Goal: Task Accomplishment & Management: Use online tool/utility

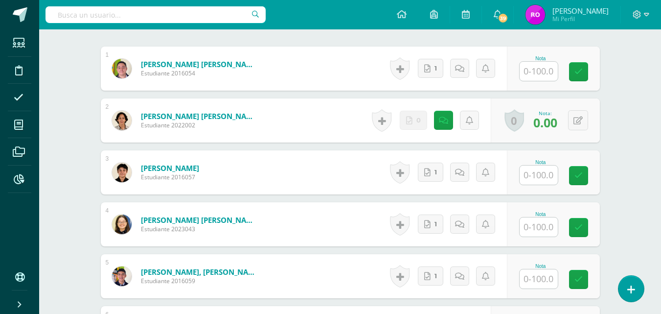
scroll to position [98, 0]
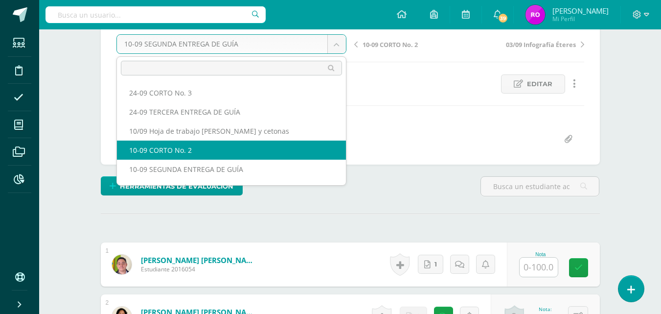
scroll to position [49, 0]
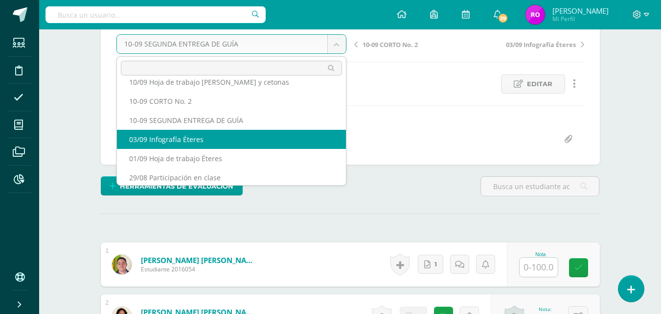
select select "/dashboard/teacher/grade-activity/219775/"
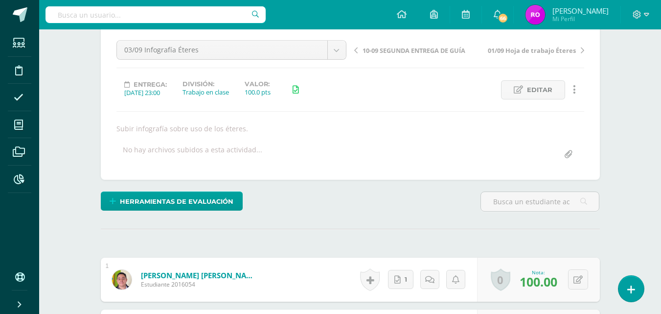
scroll to position [43, 0]
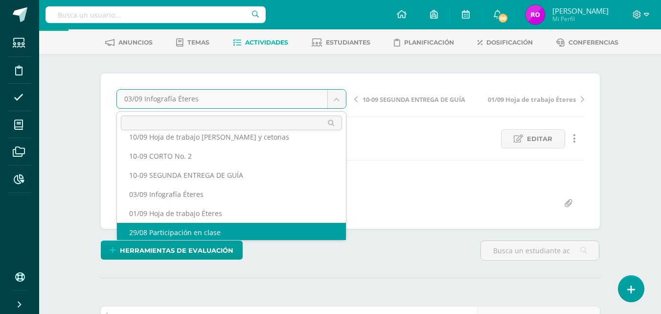
scroll to position [51, 0]
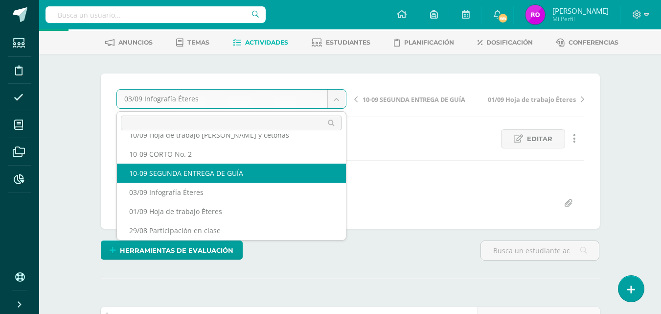
select select "/dashboard/teacher/grade-activity/218685/"
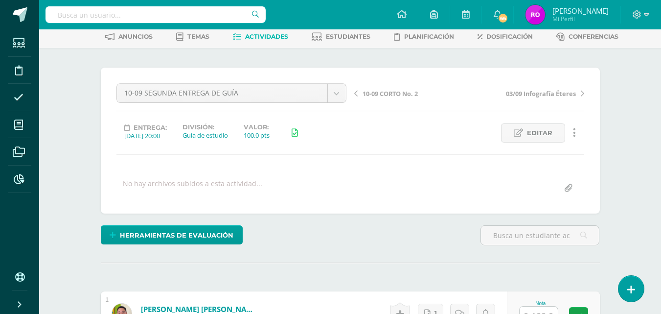
scroll to position [245, 0]
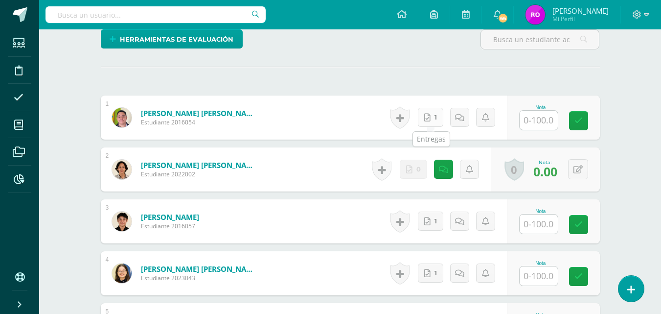
click at [437, 121] on span "1" at bounding box center [436, 117] width 2 height 18
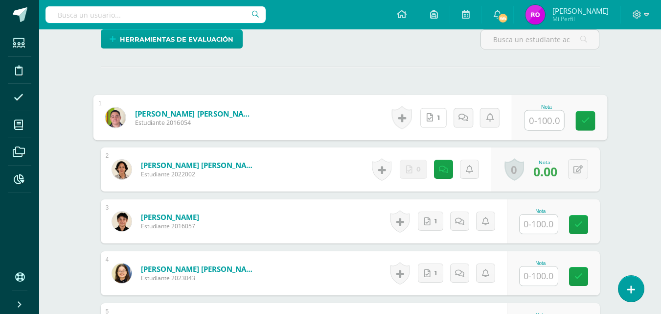
scroll to position [294, 0]
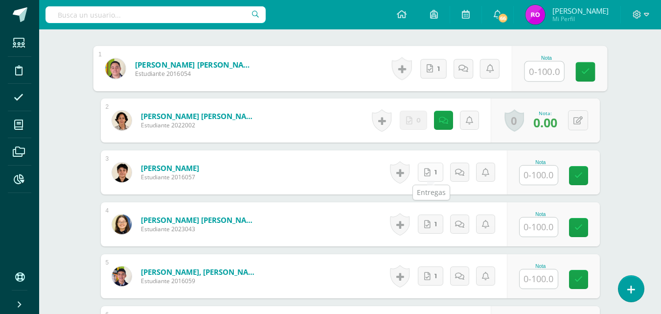
click at [428, 175] on icon at bounding box center [427, 172] width 6 height 8
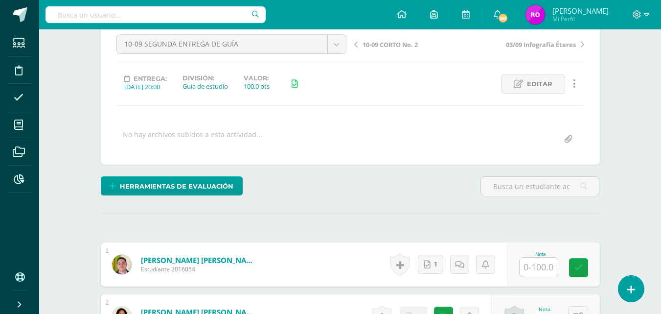
scroll to position [0, 0]
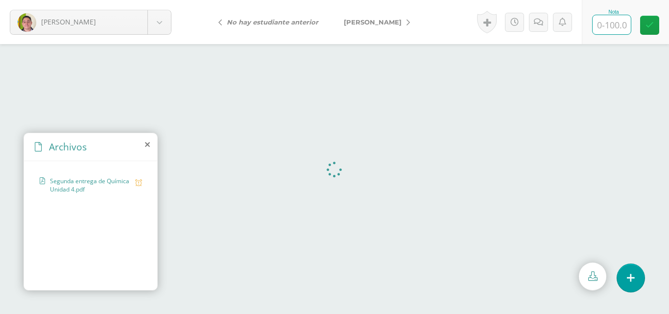
click at [623, 26] on input "text" at bounding box center [611, 24] width 38 height 19
type input "100"
click at [647, 29] on icon at bounding box center [649, 25] width 8 height 8
click at [603, 27] on input "text" at bounding box center [611, 24] width 38 height 19
type input "100"
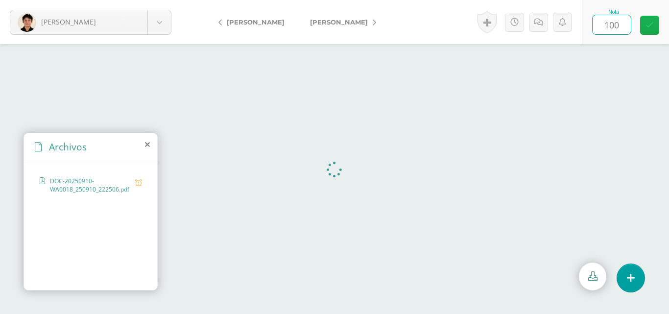
click at [657, 27] on link at bounding box center [649, 25] width 19 height 19
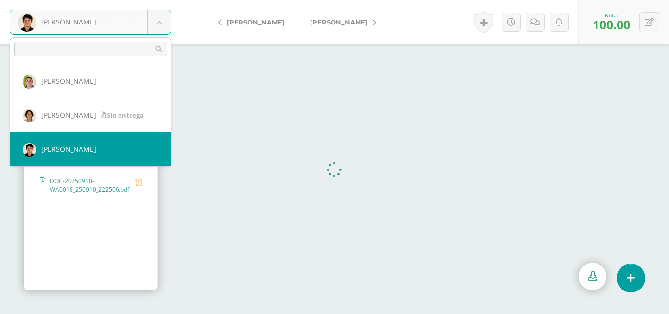
click at [165, 0] on body "Bravo, Giovanni Aldana, Carlos Álvarez, Francisco Bravo, Giovanni Buezo, María …" at bounding box center [334, 0] width 669 height 0
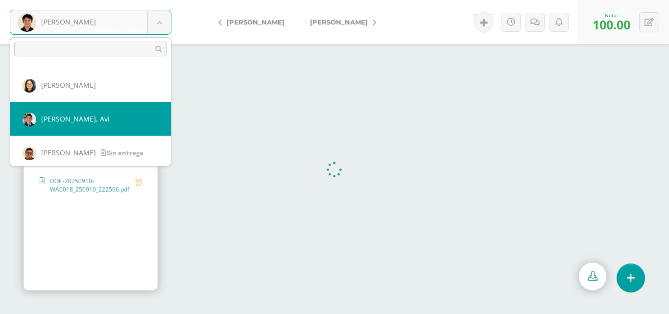
scroll to position [49, 0]
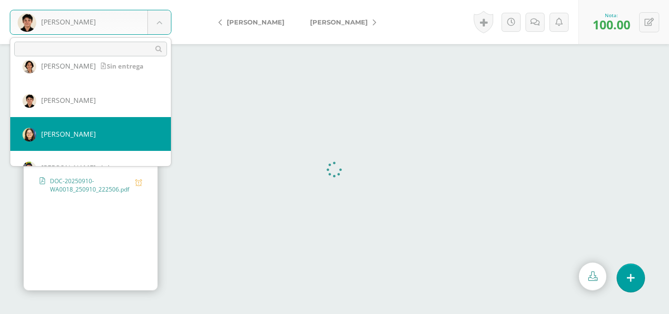
select select "571"
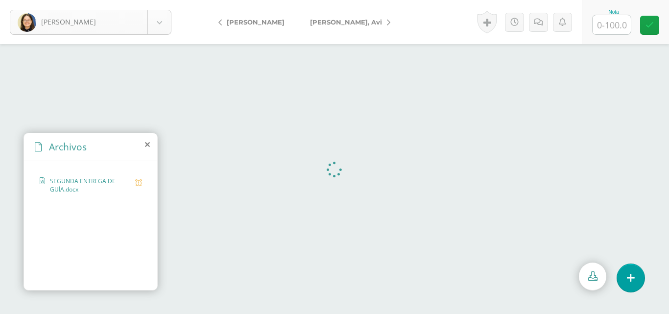
scroll to position [34, 0]
click at [166, 0] on body "Buezo, María Aldana, Carlos Álvarez, Francisco Bravo, Giovanni Buezo, María Dub…" at bounding box center [334, 0] width 669 height 0
click at [535, 23] on icon at bounding box center [538, 22] width 9 height 8
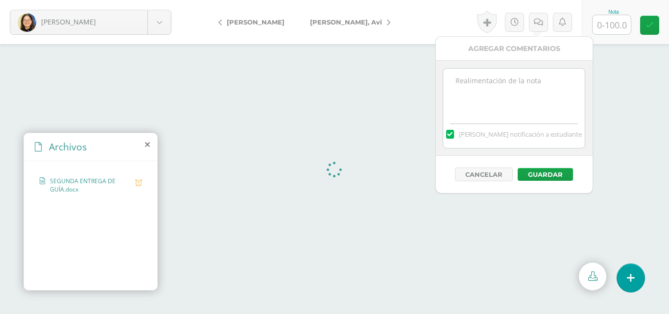
click at [515, 83] on textarea at bounding box center [513, 93] width 141 height 49
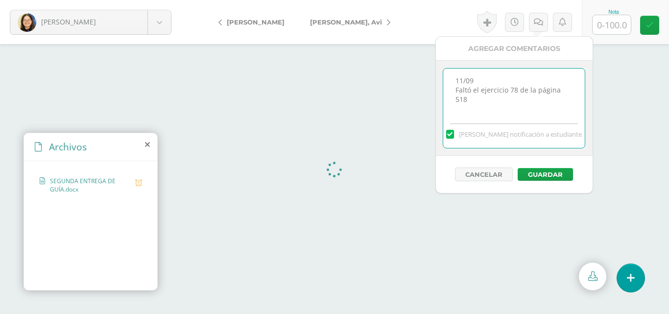
type textarea "11/09 Faltó el ejercicio 78 de la página 518"
click at [616, 28] on input "text" at bounding box center [611, 24] width 38 height 19
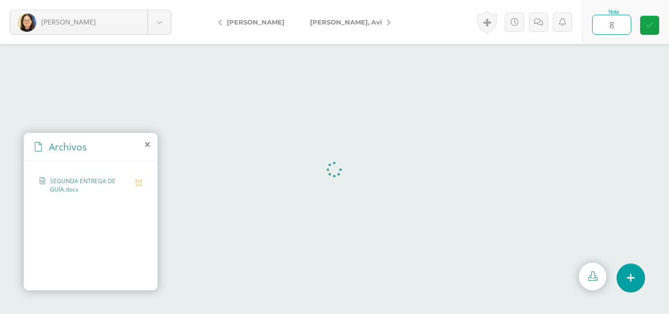
type input "85"
click at [653, 19] on link at bounding box center [649, 25] width 19 height 19
click at [544, 21] on icon at bounding box center [541, 22] width 9 height 8
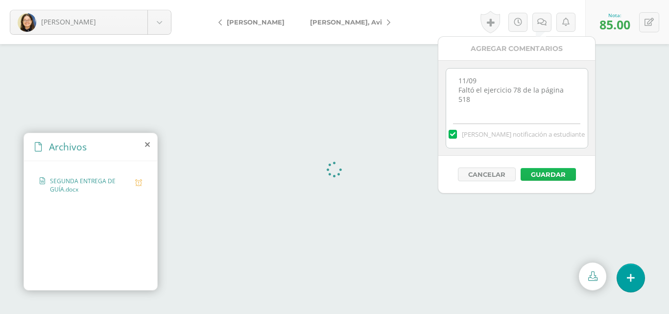
click at [549, 174] on button "Guardar" at bounding box center [547, 174] width 55 height 13
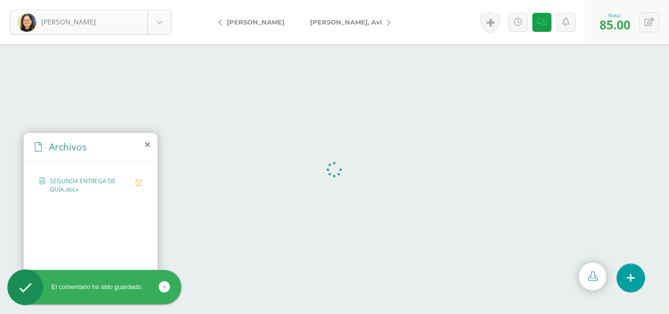
click at [155, 19] on body "El comentario ha sido guardado. Buezo, María Aldana, Carlos Álvarez, Francisco …" at bounding box center [334, 157] width 669 height 314
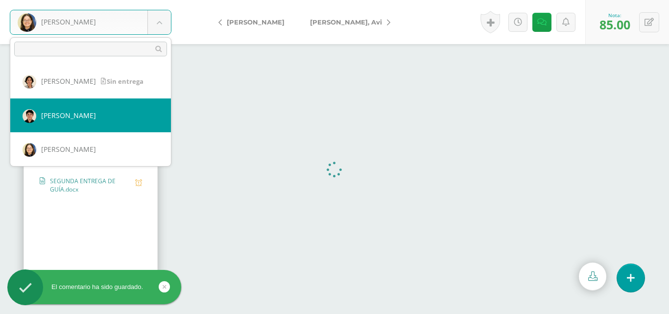
scroll to position [83, 0]
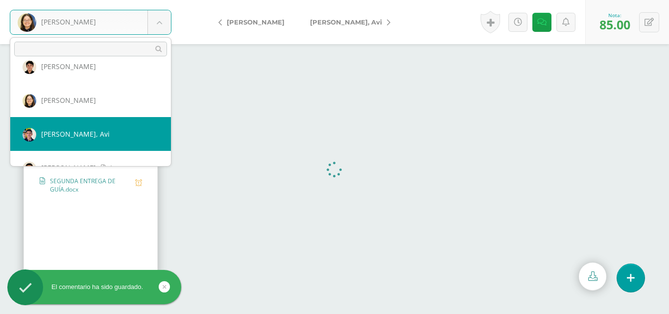
select select "225"
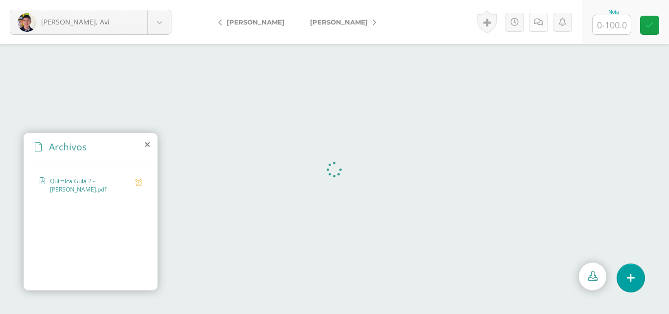
click at [534, 21] on icon at bounding box center [538, 22] width 9 height 8
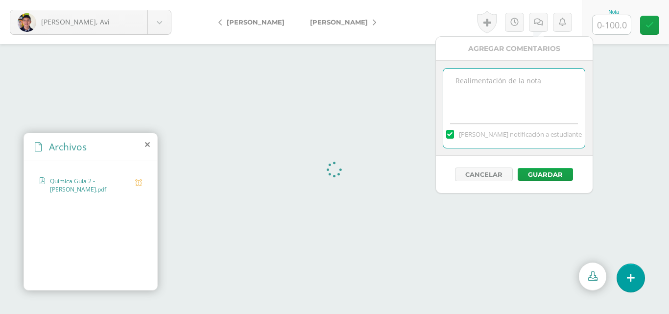
click at [480, 94] on textarea at bounding box center [513, 93] width 141 height 49
type textarea "1"
click at [502, 96] on textarea "11/09 Faltaron ejemplos de ácidos carboxílicos, e" at bounding box center [513, 93] width 141 height 49
type textarea "11/09 Faltaron ejemplos de ácidos carboxílicos, éteres."
click at [615, 32] on input "text" at bounding box center [611, 24] width 38 height 19
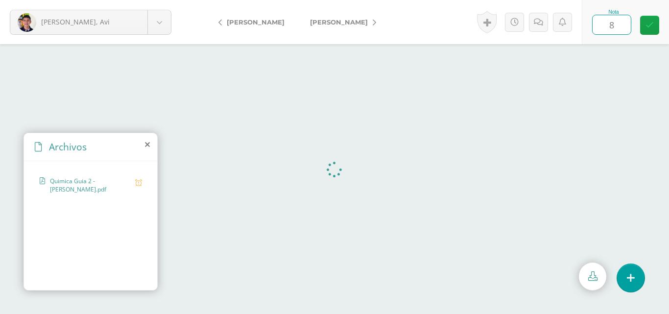
type input "85"
click at [647, 27] on icon at bounding box center [649, 25] width 8 height 8
click at [539, 25] on icon at bounding box center [541, 22] width 9 height 8
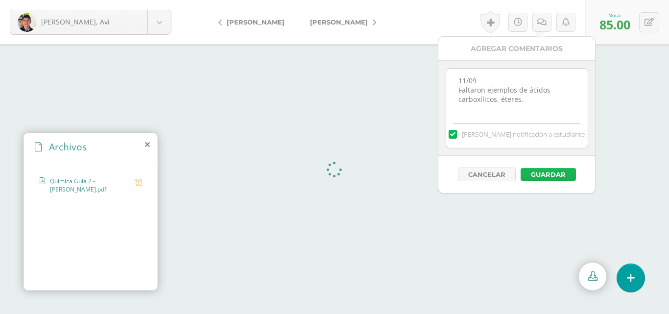
click at [542, 177] on button "Guardar" at bounding box center [547, 174] width 55 height 13
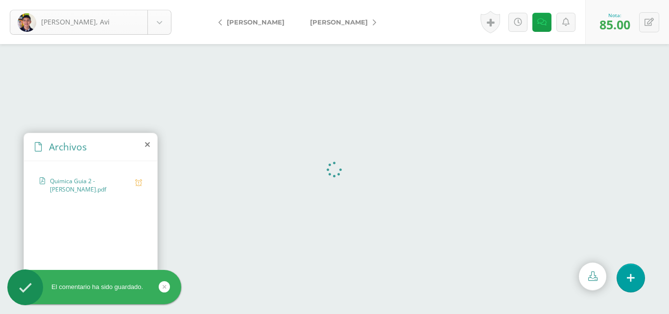
click at [157, 25] on body "El comentario ha sido guardado. [PERSON_NAME], Avi [PERSON_NAME] [PERSON_NAME] …" at bounding box center [334, 157] width 669 height 314
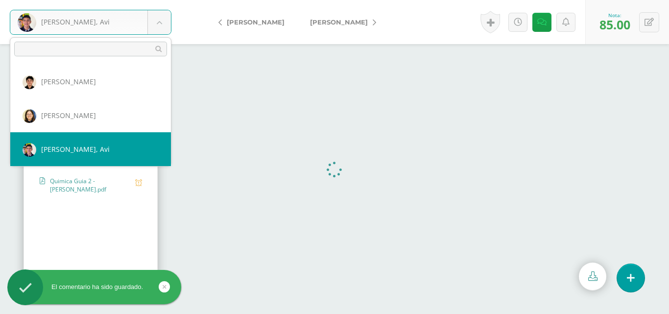
scroll to position [117, 0]
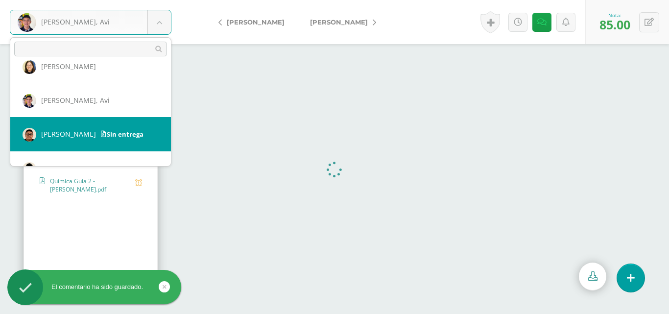
select select "226"
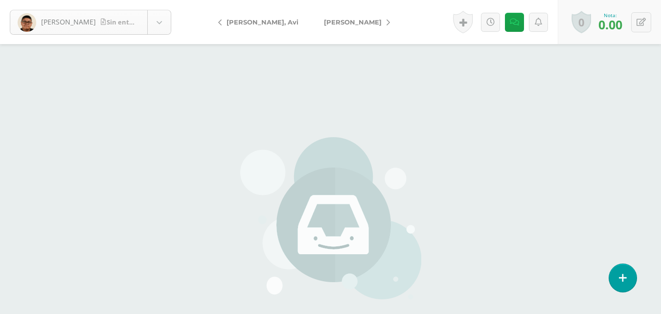
click at [165, 20] on body "Garcia, José Sin entrega Aldana, Carlos Álvarez, Francisco Bravo, Giovanni Buez…" at bounding box center [330, 203] width 661 height 407
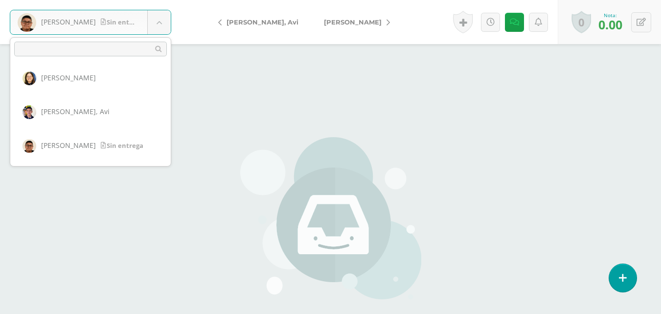
scroll to position [154, 0]
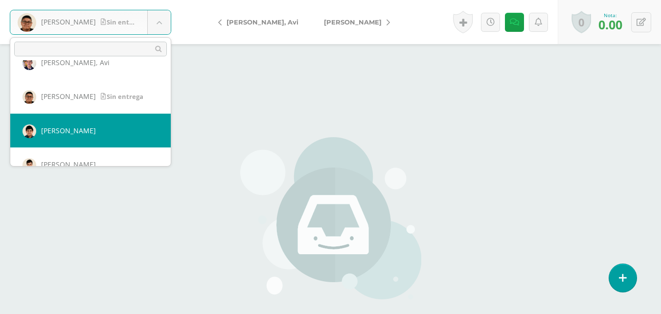
select select "227"
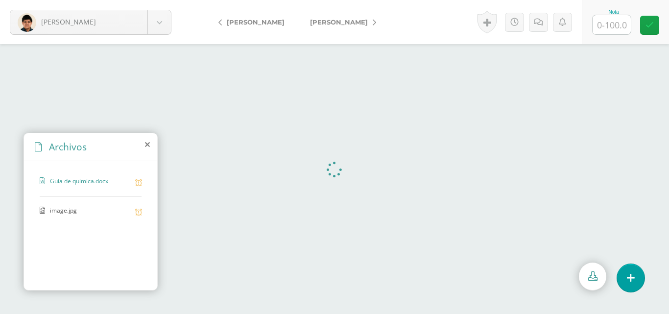
click at [73, 208] on span "image.jpg" at bounding box center [90, 210] width 80 height 9
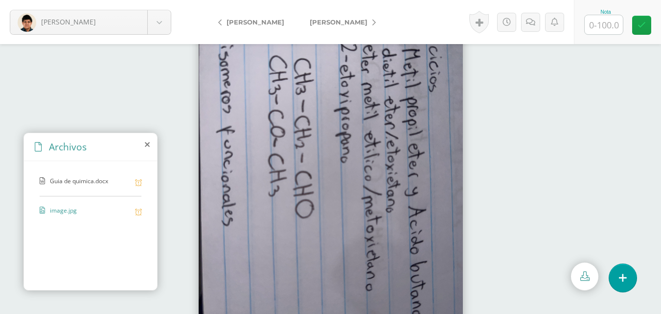
click at [390, 139] on img at bounding box center [331, 179] width 264 height 352
click at [585, 277] on icon at bounding box center [585, 275] width 9 height 9
click at [532, 19] on icon at bounding box center [530, 22] width 9 height 8
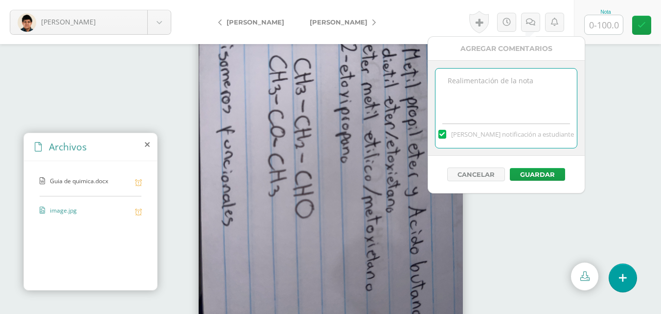
click at [531, 80] on textarea at bounding box center [506, 93] width 141 height 49
type textarea "11/09 Ejercicios del libro incompletos"
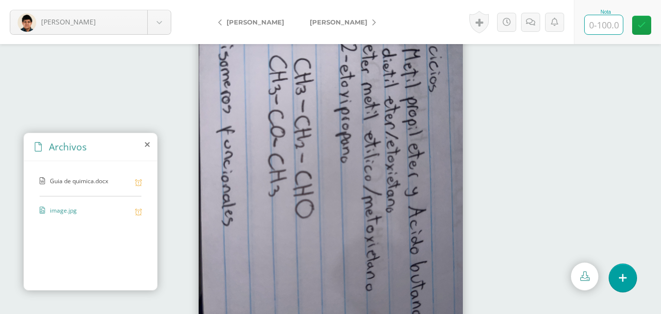
click at [604, 30] on input "text" at bounding box center [604, 24] width 38 height 19
type input "85"
click at [644, 20] on link at bounding box center [641, 25] width 19 height 19
click at [533, 27] on link at bounding box center [534, 22] width 19 height 19
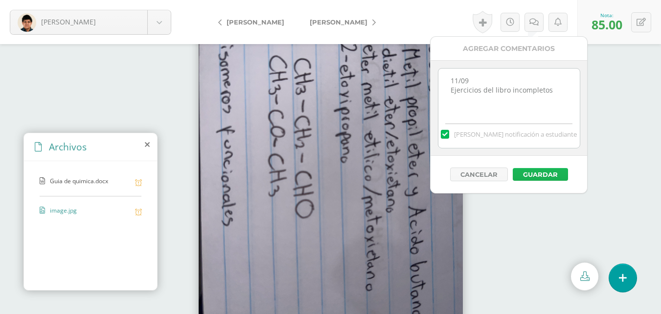
click at [540, 174] on button "Guardar" at bounding box center [540, 174] width 55 height 13
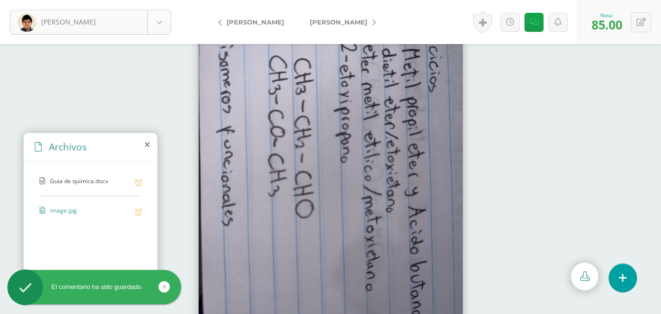
click at [153, 29] on body "El comentario ha sido guardado. [PERSON_NAME] [PERSON_NAME] [PERSON_NAME] [PERS…" at bounding box center [330, 157] width 661 height 314
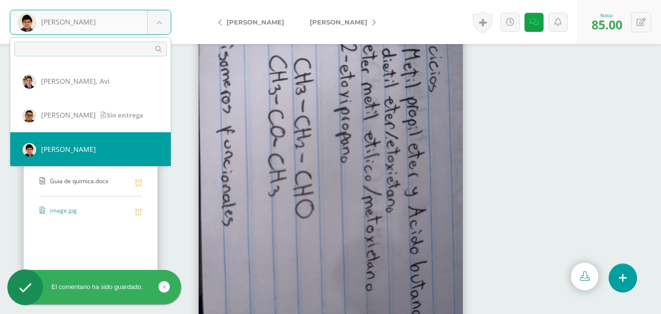
scroll to position [185, 0]
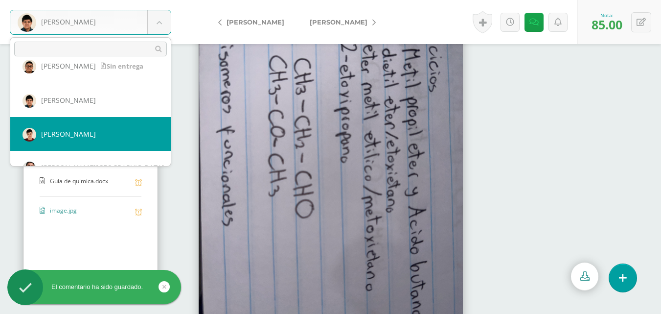
select select "490"
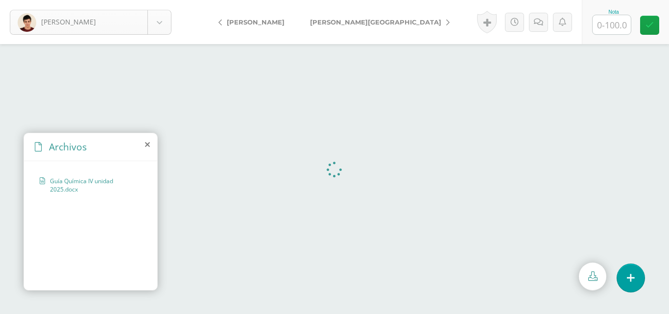
click at [159, 0] on body "[PERSON_NAME] [PERSON_NAME] [PERSON_NAME] [PERSON_NAME], [PERSON_NAME], [PERSON…" at bounding box center [334, 0] width 669 height 0
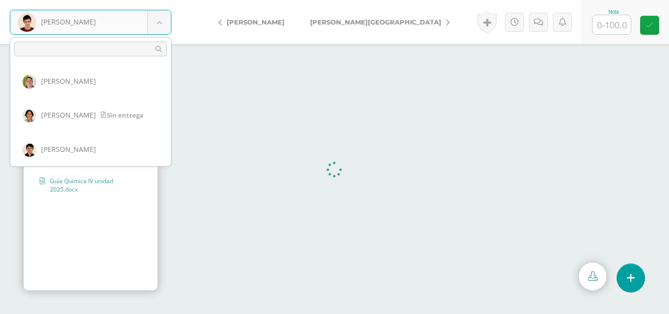
scroll to position [169, 0]
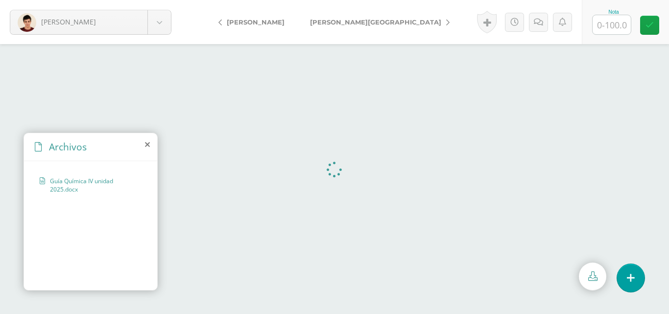
drag, startPoint x: 605, startPoint y: 22, endPoint x: 618, endPoint y: 24, distance: 12.9
click at [607, 23] on input "text" at bounding box center [611, 24] width 38 height 19
type input "100"
click at [648, 26] on icon at bounding box center [649, 25] width 8 height 8
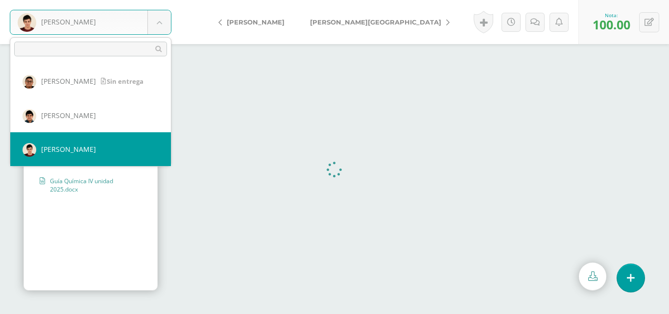
click at [157, 0] on body "Jiménez, José Aldana, Carlos Álvarez, Francisco Bravo, Giovanni Buezo, María Du…" at bounding box center [334, 0] width 669 height 0
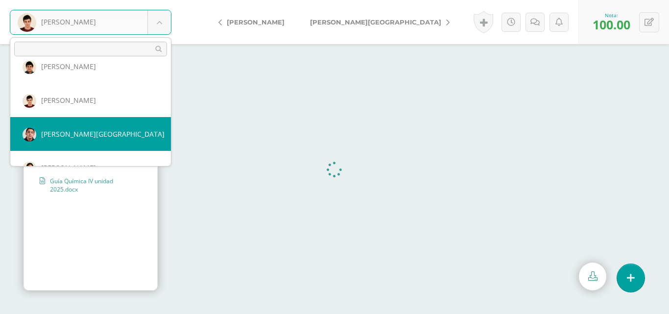
select select "448"
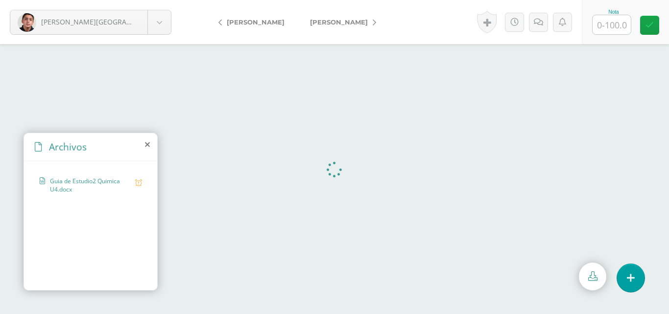
click at [611, 28] on input "text" at bounding box center [611, 24] width 38 height 19
type input "100"
click at [647, 26] on icon at bounding box center [649, 25] width 8 height 8
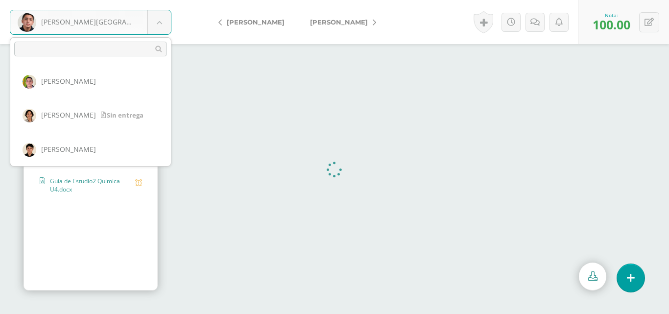
click at [161, 0] on body "[PERSON_NAME][GEOGRAPHIC_DATA] [PERSON_NAME] [PERSON_NAME] [PERSON_NAME], [PERS…" at bounding box center [334, 0] width 669 height 0
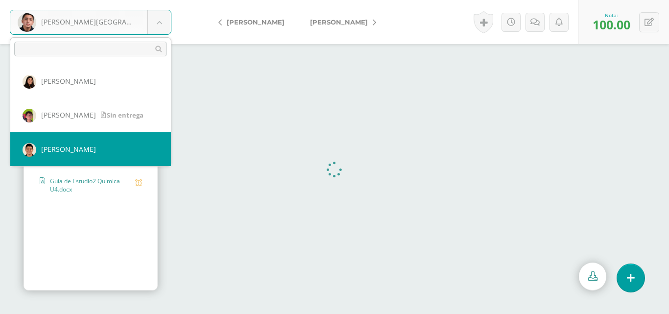
scroll to position [256, 0]
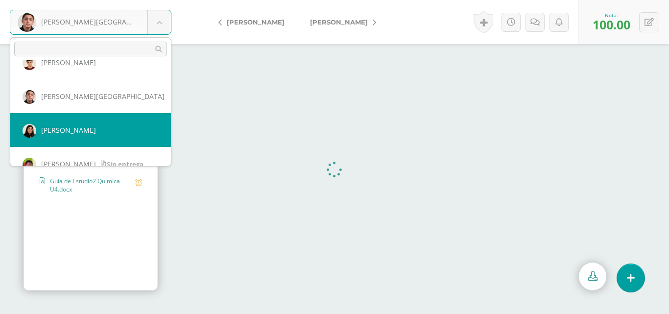
select select "232"
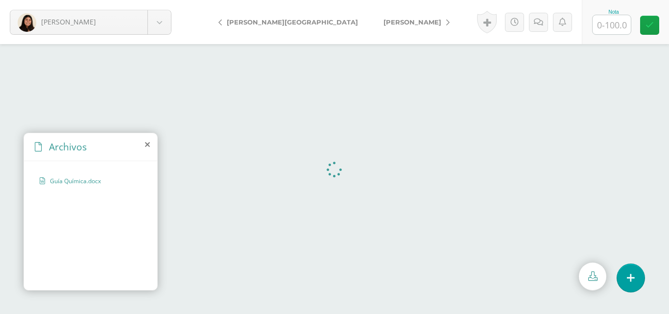
click at [621, 27] on input "text" at bounding box center [611, 24] width 38 height 19
type input "100"
click at [653, 23] on icon at bounding box center [649, 25] width 8 height 8
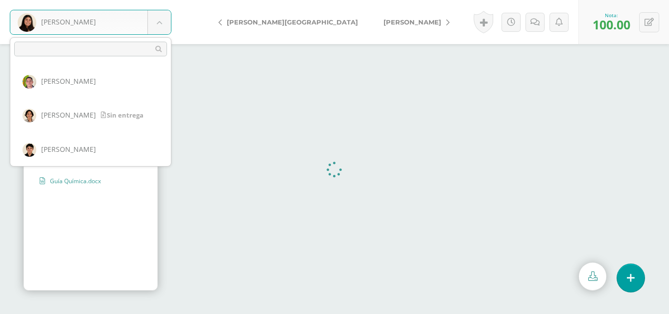
click at [161, 0] on body "[PERSON_NAME] [PERSON_NAME] [PERSON_NAME] [PERSON_NAME], [PERSON_NAME], [PERSON…" at bounding box center [334, 0] width 669 height 0
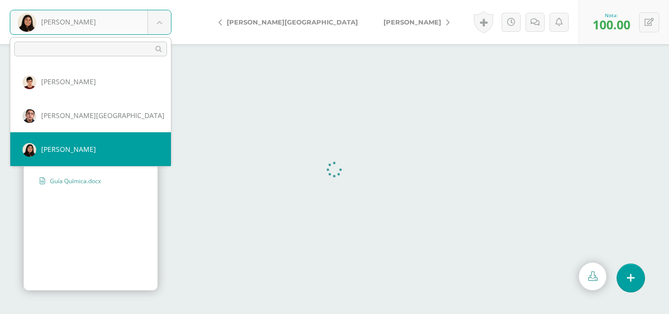
scroll to position [305, 0]
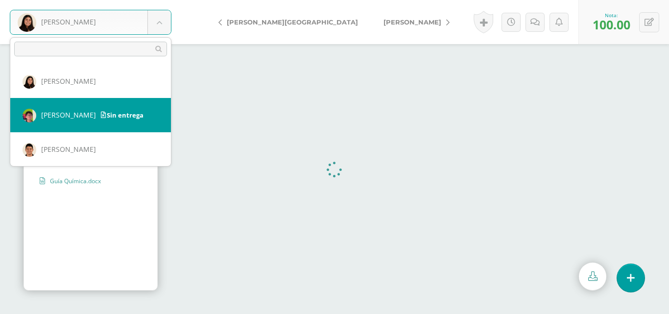
select select "233"
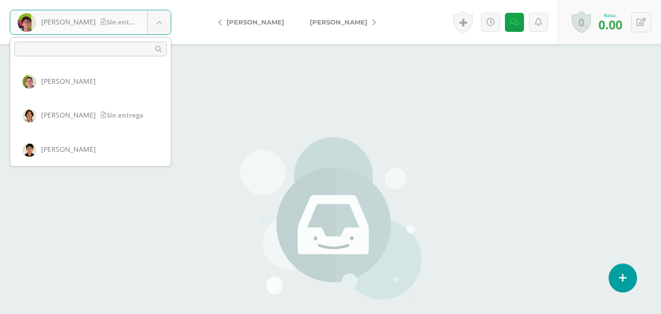
click at [163, 15] on body "[PERSON_NAME] entrega [PERSON_NAME] [PERSON_NAME] [PERSON_NAME], [PERSON_NAME],…" at bounding box center [330, 203] width 661 height 407
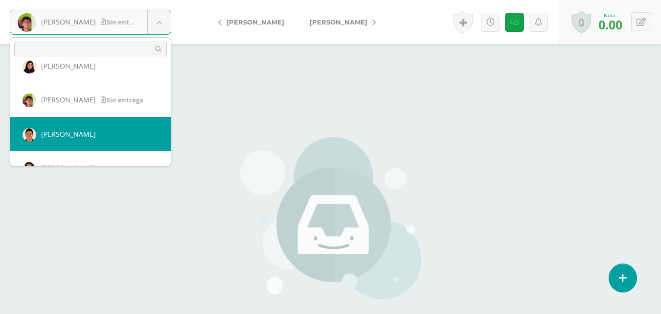
select select "234"
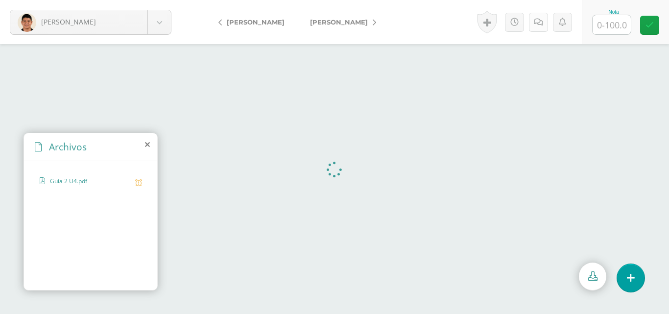
click at [535, 25] on icon at bounding box center [538, 22] width 9 height 8
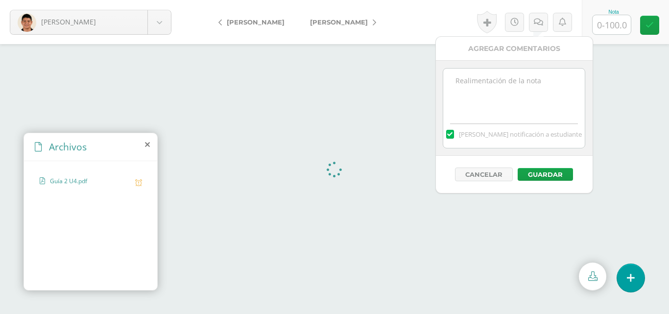
click at [500, 102] on textarea at bounding box center [513, 93] width 141 height 49
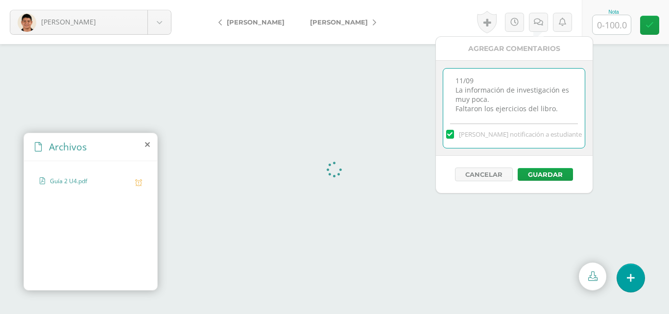
type textarea "11/09 La información de investigación es muy poca. Faltaron los ejercicios del …"
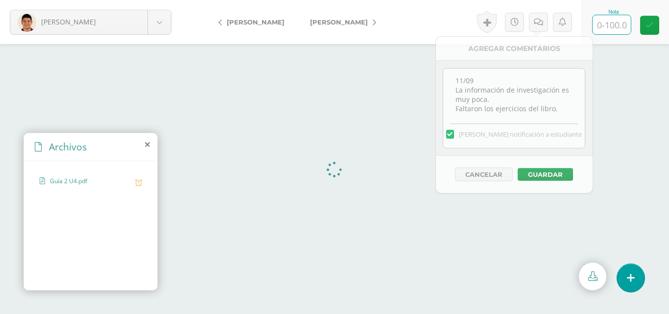
click at [621, 25] on input "text" at bounding box center [611, 24] width 38 height 19
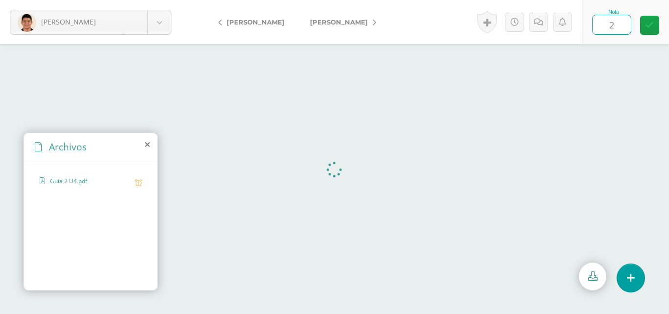
type input "20"
click at [652, 25] on icon at bounding box center [649, 25] width 8 height 8
click at [541, 26] on icon at bounding box center [541, 22] width 9 height 8
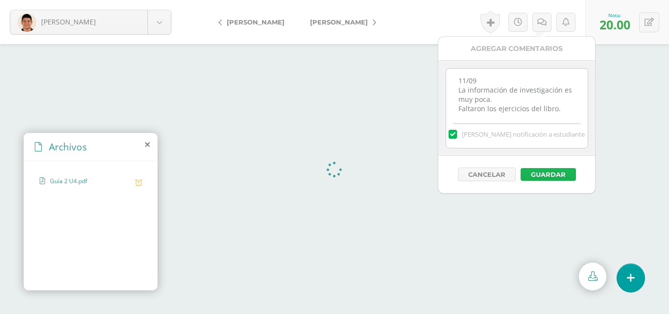
click at [532, 171] on button "Guardar" at bounding box center [547, 174] width 55 height 13
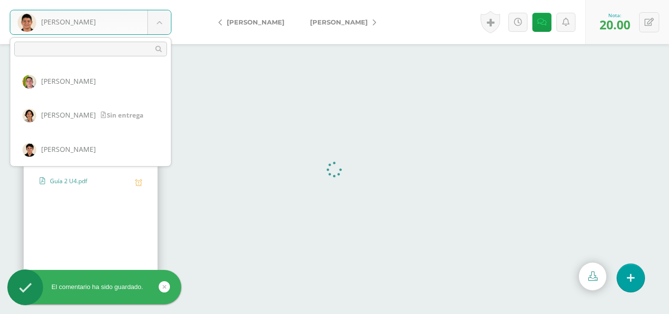
click at [153, 20] on body "El comentario ha sido guardado. Orozco, Ian Aldana, Carlos Álvarez, Francisco B…" at bounding box center [334, 157] width 669 height 314
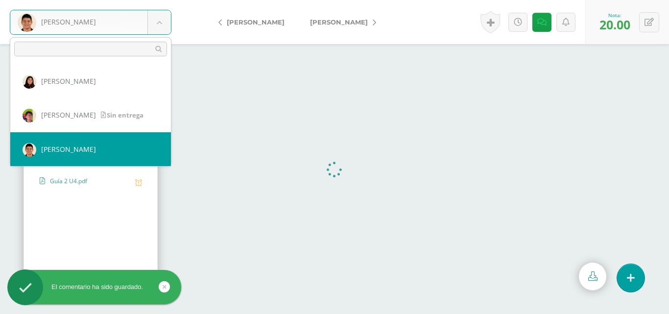
scroll to position [373, 0]
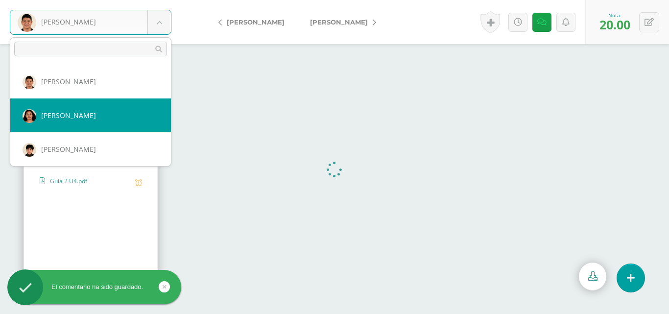
select select "557"
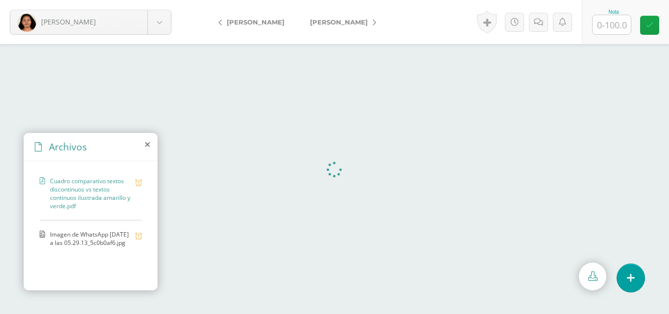
click at [599, 23] on input "text" at bounding box center [611, 24] width 38 height 19
type input "100"
click at [654, 28] on link at bounding box center [649, 25] width 19 height 19
click at [165, 0] on body "Pérez, Sarah Aldana, Carlos Álvarez, Francisco Bravo, Giovanni Buezo, María Dub…" at bounding box center [334, 0] width 669 height 0
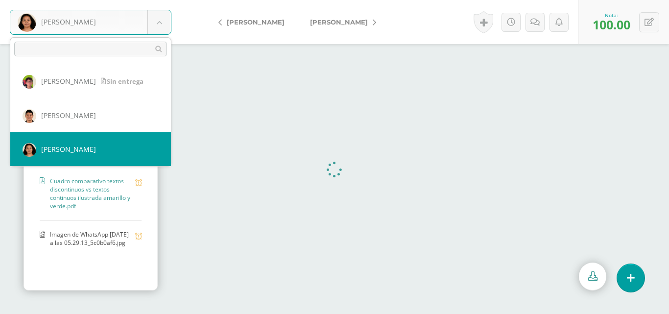
scroll to position [388, 0]
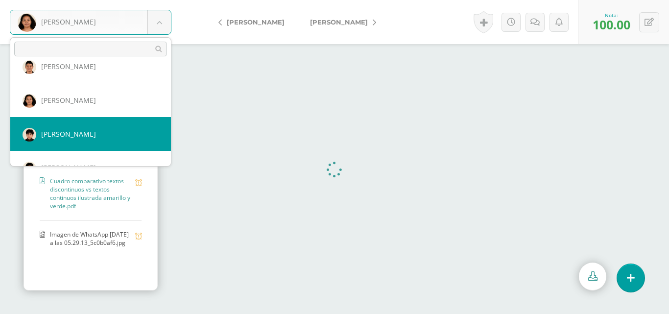
select select "471"
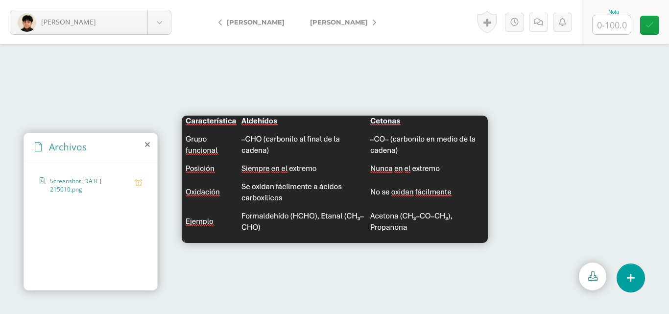
click at [538, 22] on icon at bounding box center [538, 22] width 9 height 8
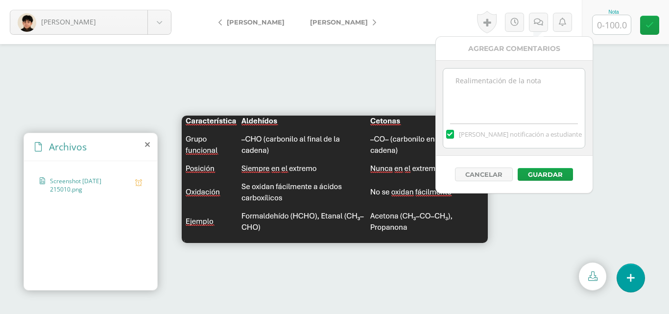
click at [521, 83] on textarea at bounding box center [513, 93] width 141 height 49
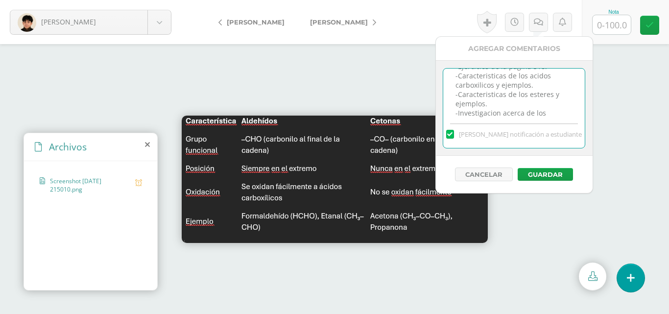
scroll to position [42, 0]
click at [532, 87] on textarea "11/09 Faltó: -Ejercicios de la página 518. -Caracteristicas de los acidos carbo…" at bounding box center [513, 93] width 141 height 49
type textarea "11/09 Faltó: -Ejercicios de la página 518. -Características de los ácidos carbo…"
click at [611, 25] on input "text" at bounding box center [611, 24] width 38 height 19
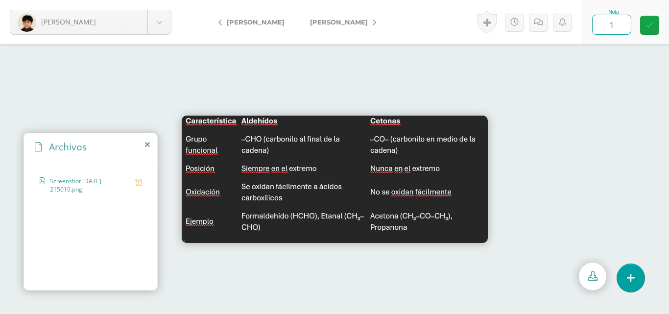
type input "10"
click at [656, 31] on link at bounding box center [649, 25] width 19 height 19
click at [539, 29] on link at bounding box center [541, 22] width 19 height 19
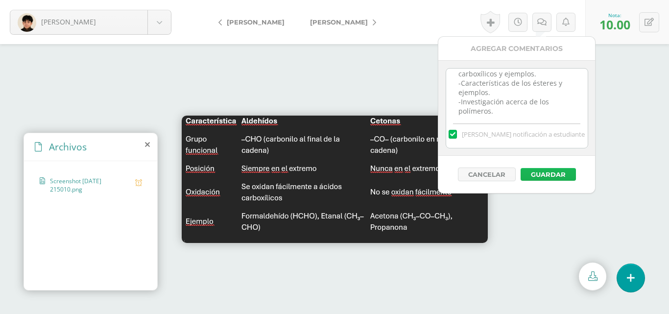
click at [560, 177] on button "Guardar" at bounding box center [547, 174] width 55 height 13
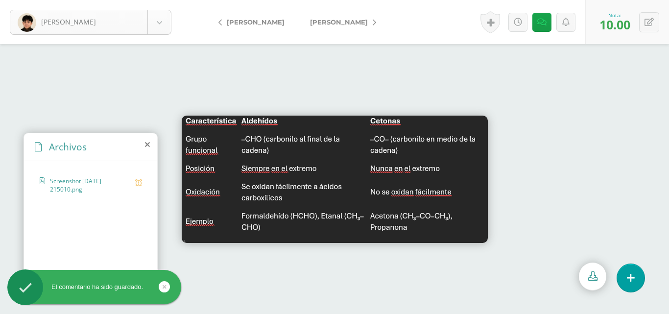
click at [166, 17] on body "El comentario ha sido guardado. Quezada, José Aldana, Carlos Álvarez, Francisco…" at bounding box center [334, 157] width 669 height 314
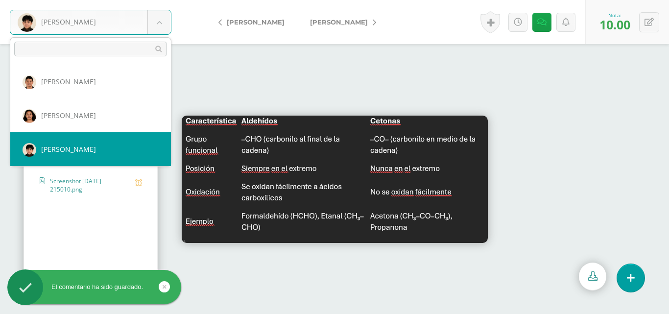
scroll to position [421, 0]
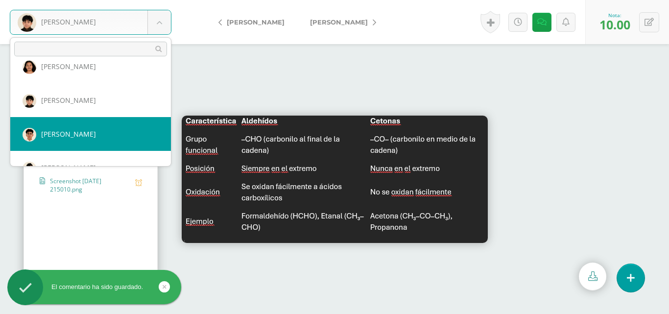
select select "488"
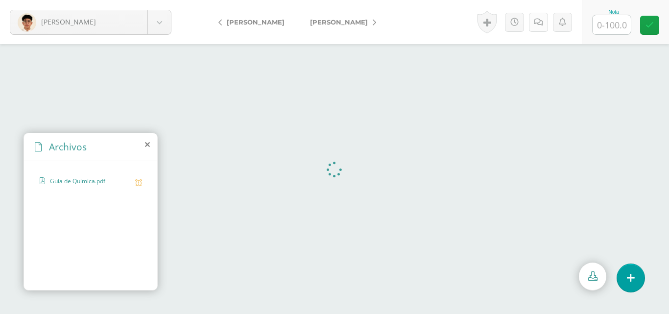
click at [531, 27] on link at bounding box center [538, 22] width 19 height 19
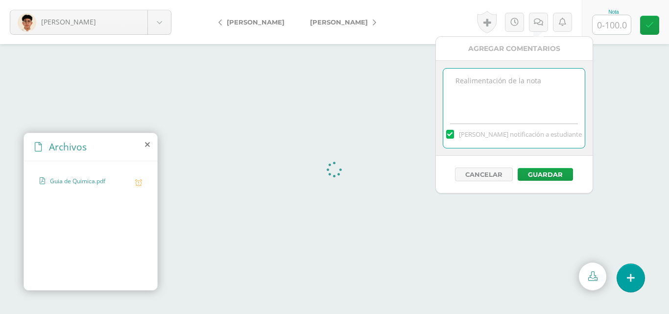
click at [465, 84] on textarea at bounding box center [513, 93] width 141 height 49
type textarea "11/09 Hay muy poca información de los ácidos carboxilicos y los polimeros."
click at [499, 176] on button "Cancelar" at bounding box center [484, 174] width 58 height 14
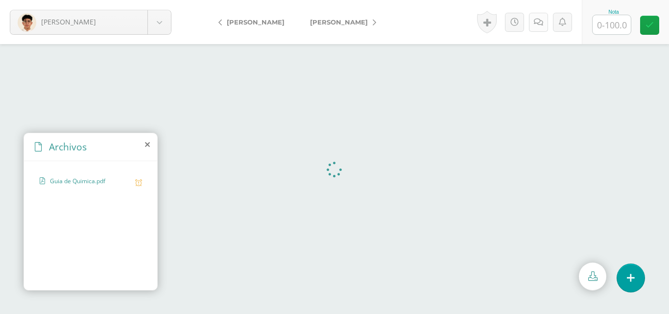
click at [535, 22] on icon at bounding box center [538, 22] width 9 height 8
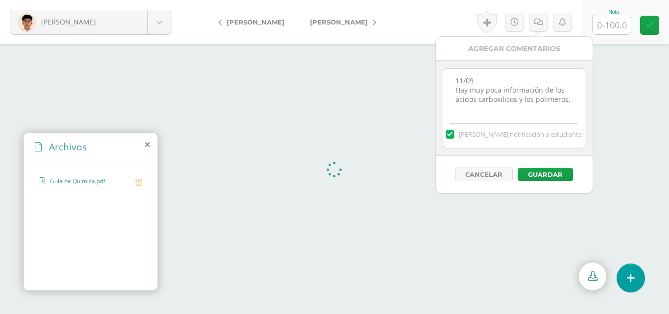
click at [518, 113] on textarea "11/09 Hay muy poca información de los ácidos carboxilicos y los polimeros." at bounding box center [513, 93] width 141 height 49
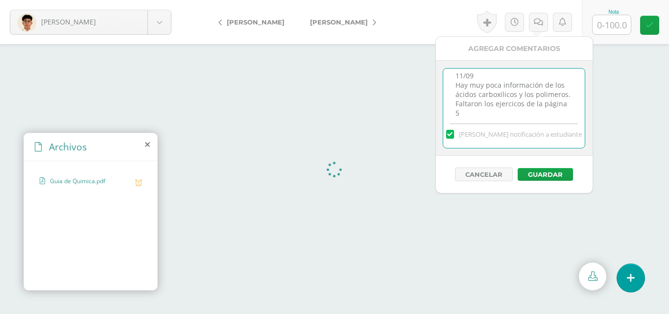
scroll to position [14, 0]
type textarea "11/09 Hay muy poca información de los ácidos carboxílicos y los polímeros. Falt…"
click at [618, 24] on input "text" at bounding box center [611, 24] width 38 height 19
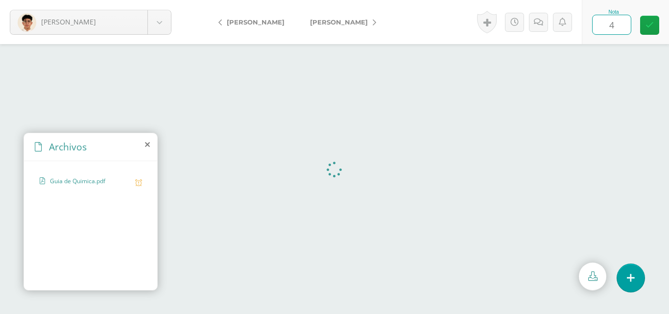
type input "40"
click at [656, 23] on link at bounding box center [649, 25] width 19 height 19
click at [545, 26] on link at bounding box center [541, 22] width 19 height 19
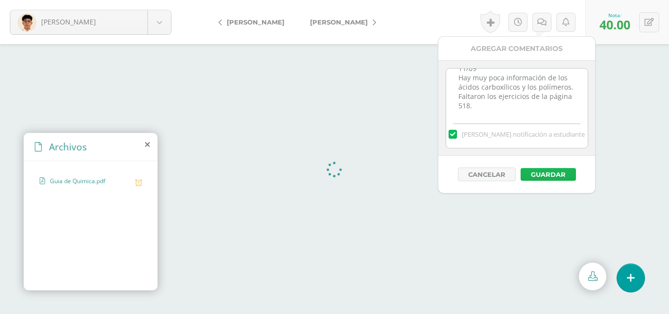
click at [552, 175] on button "Guardar" at bounding box center [547, 174] width 55 height 13
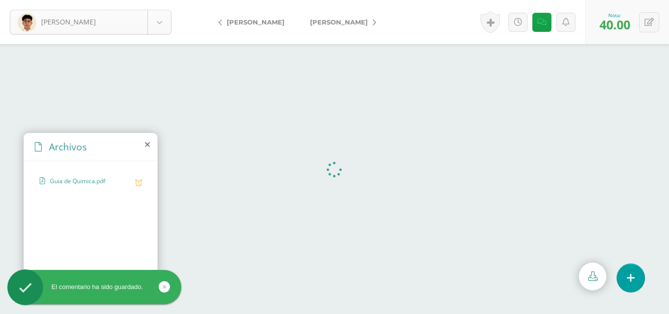
click at [166, 19] on body "El comentario ha sido guardado. Salazar, Carlo Aldana, Carlos Álvarez, Francisc…" at bounding box center [334, 157] width 669 height 314
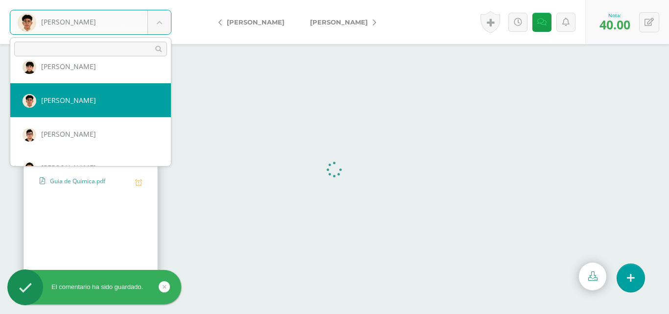
scroll to position [478, 0]
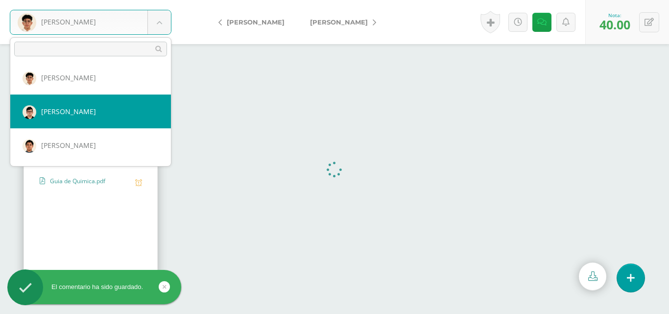
select select "235"
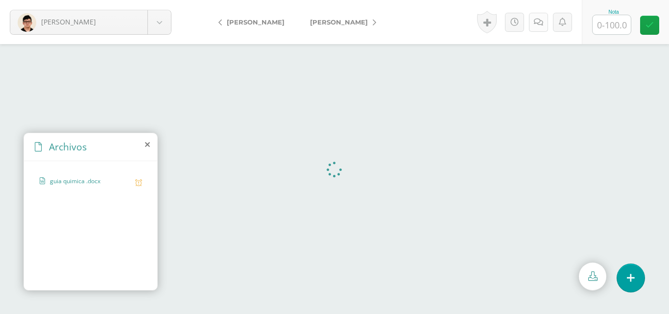
click at [544, 19] on link at bounding box center [538, 22] width 19 height 19
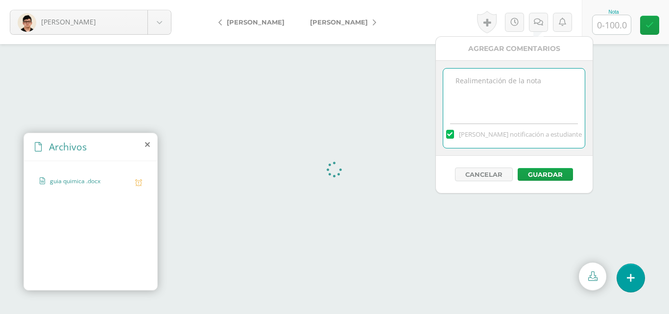
click at [510, 106] on textarea at bounding box center [513, 93] width 141 height 49
type textarea "11/09 Faltaron los ejercicios de la página 518"
click at [609, 27] on input "text" at bounding box center [611, 24] width 38 height 19
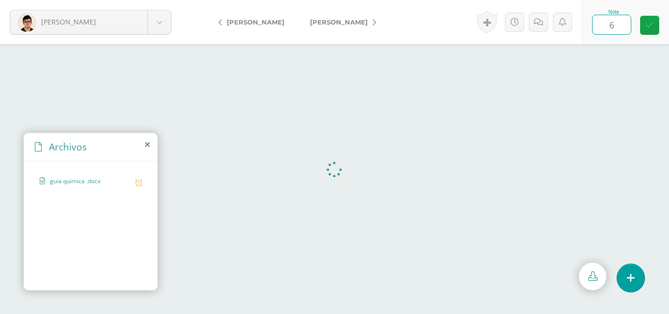
type input "60"
click at [644, 24] on link at bounding box center [649, 25] width 19 height 19
click at [544, 20] on icon at bounding box center [541, 22] width 9 height 8
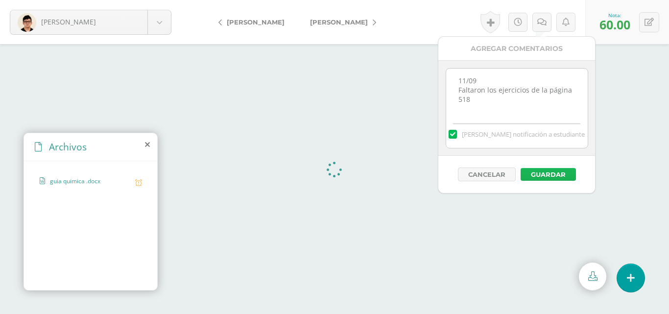
click at [543, 173] on button "Guardar" at bounding box center [547, 174] width 55 height 13
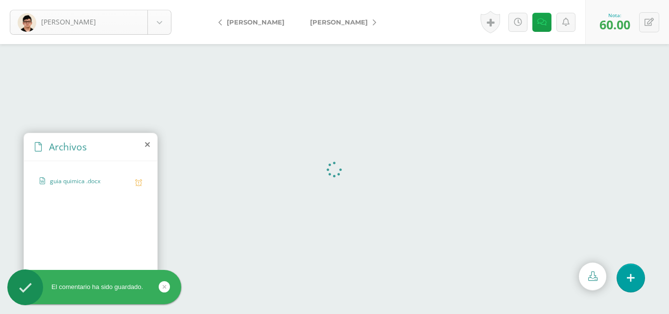
click at [168, 23] on body "El comentario ha sido guardado. [PERSON_NAME] [PERSON_NAME] [PERSON_NAME] [PERS…" at bounding box center [334, 157] width 669 height 314
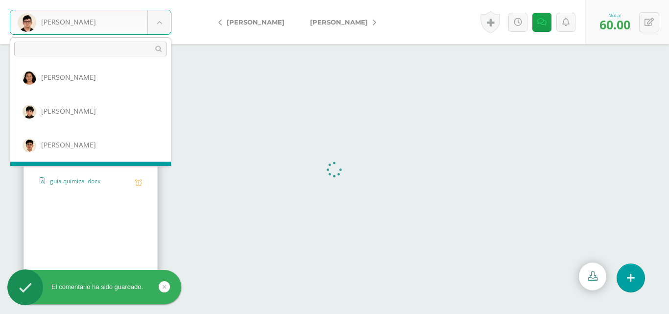
scroll to position [478, 0]
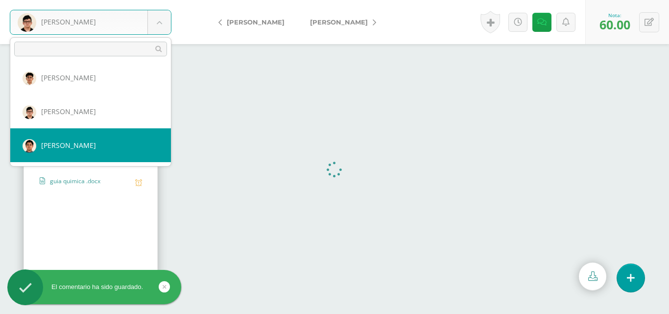
select select "236"
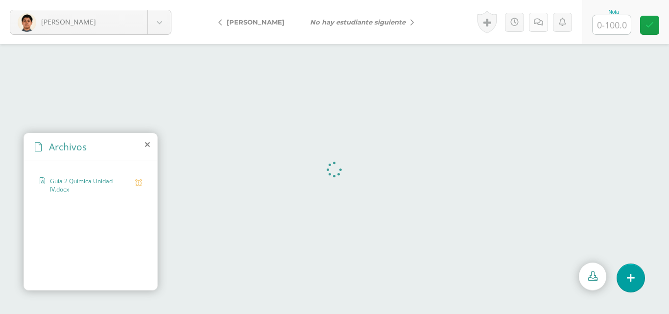
click at [540, 19] on icon at bounding box center [538, 22] width 9 height 8
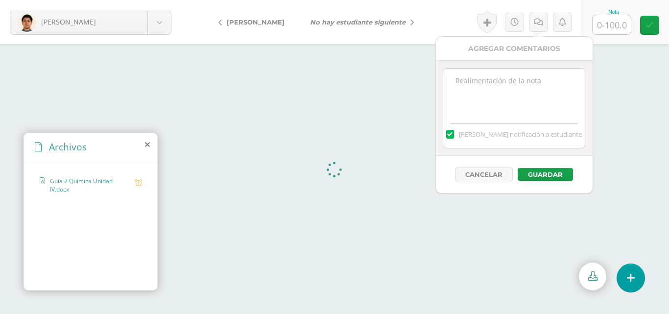
click at [500, 84] on textarea at bounding box center [513, 93] width 141 height 49
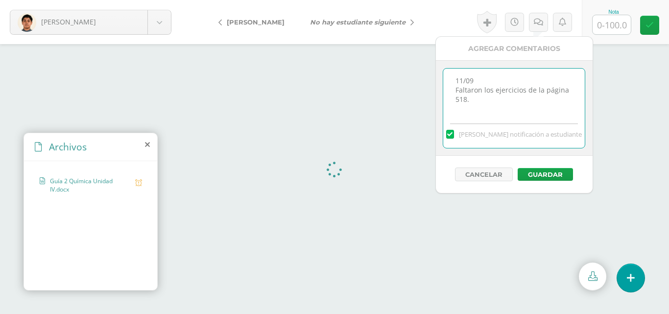
type textarea "11/09 Faltaron los ejercicios de la página 518."
click at [604, 27] on input "text" at bounding box center [611, 24] width 38 height 19
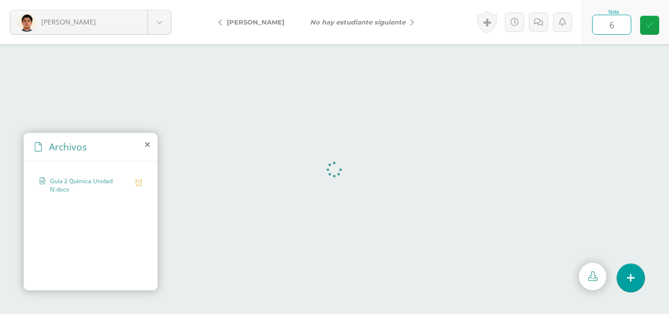
type input "60"
click at [653, 24] on icon at bounding box center [649, 25] width 8 height 8
click at [541, 26] on link at bounding box center [541, 22] width 19 height 19
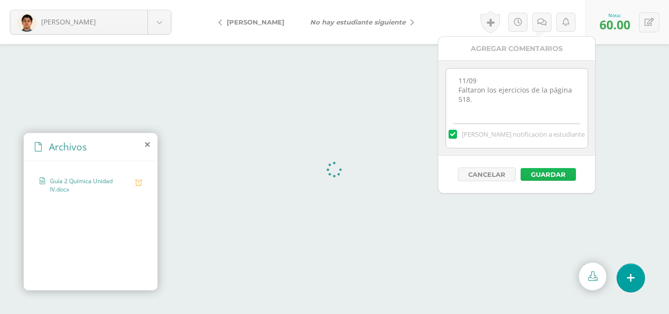
click at [548, 170] on button "Guardar" at bounding box center [547, 174] width 55 height 13
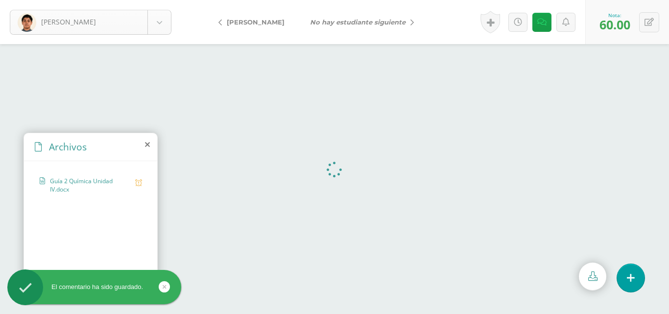
click at [162, 34] on body "El comentario ha sido guardado. Toc, Daniel Aldana, Carlos Álvarez, Francisco B…" at bounding box center [334, 157] width 669 height 314
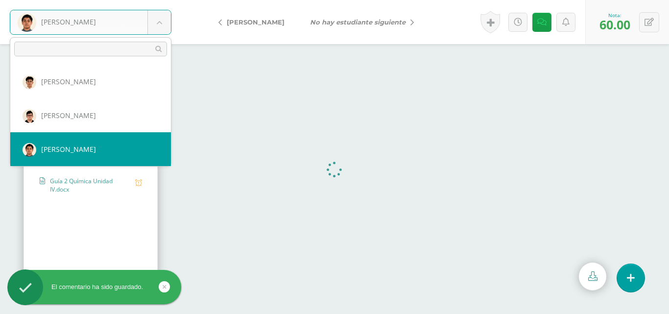
scroll to position [478, 0]
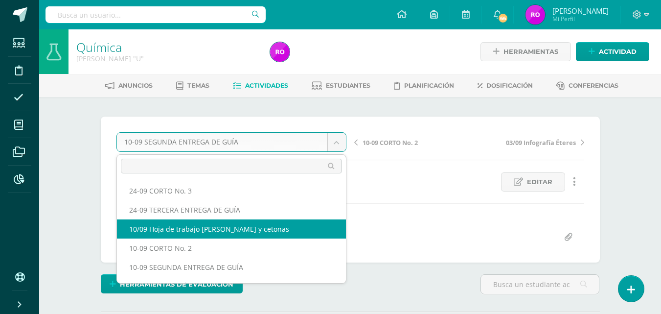
select select "/dashboard/teacher/grade-activity/220160/"
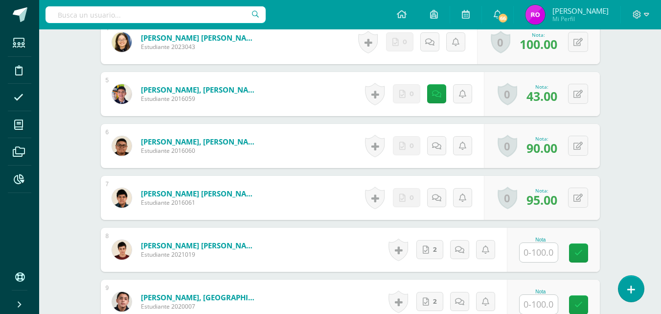
scroll to position [534, 0]
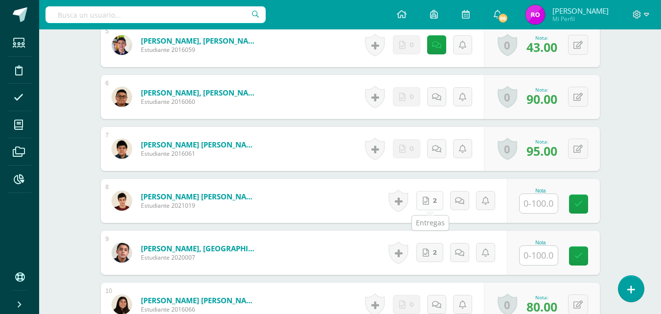
click at [438, 201] on link "2" at bounding box center [430, 200] width 27 height 19
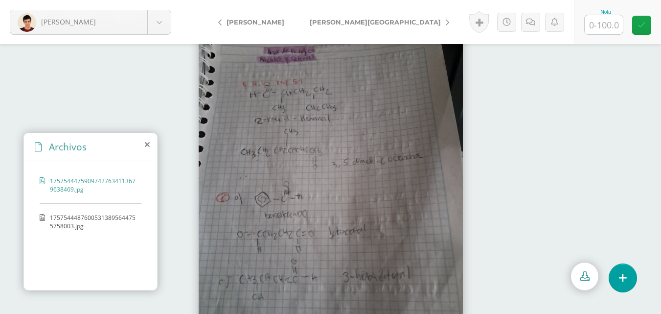
click at [110, 216] on span "17575444876005313895644755758003.jpg" at bounding box center [93, 221] width 87 height 17
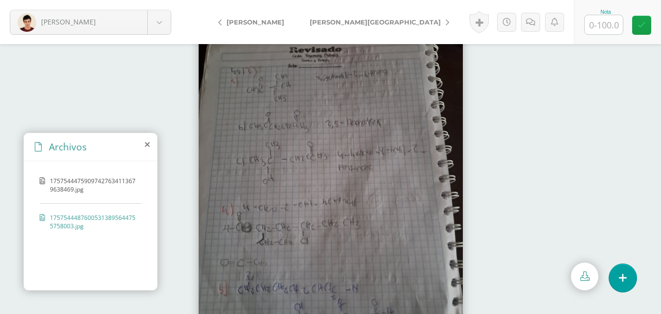
scroll to position [42, 0]
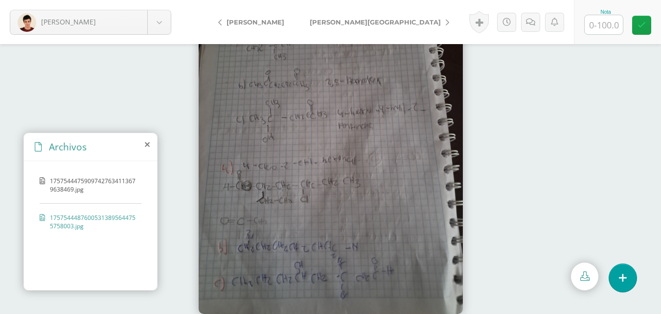
click at [76, 189] on span "17575444759097427634113679638469.jpg" at bounding box center [93, 185] width 87 height 17
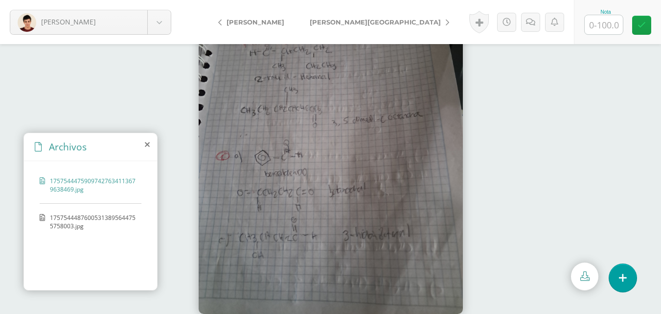
click at [71, 218] on span "17575444876005313895644755758003.jpg" at bounding box center [93, 221] width 87 height 17
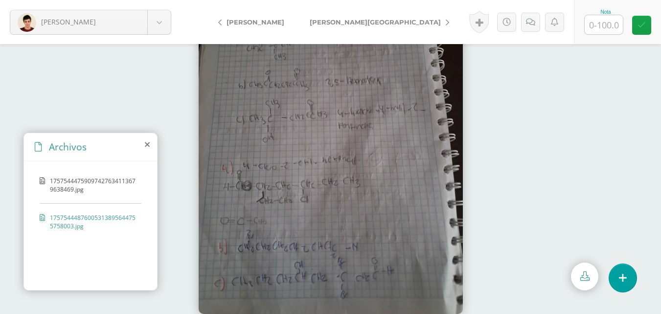
click at [605, 24] on input "text" at bounding box center [604, 24] width 38 height 19
type input "100"
click at [643, 28] on icon at bounding box center [642, 25] width 8 height 8
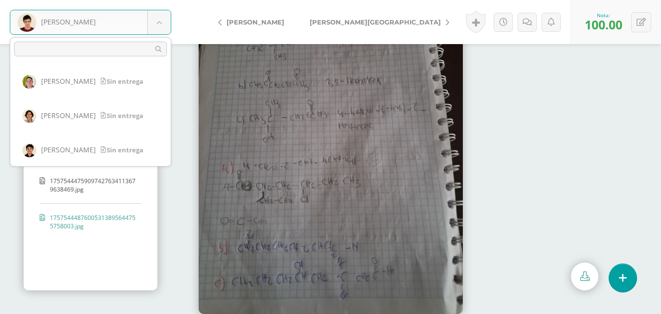
scroll to position [172, 0]
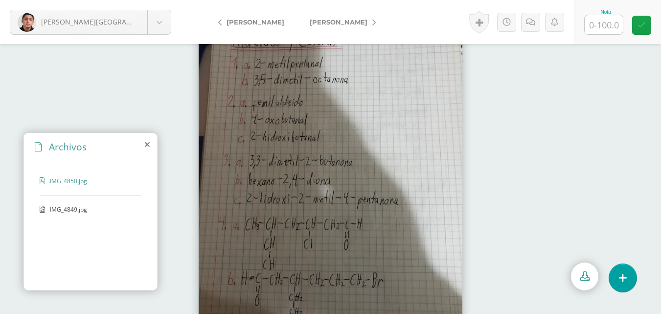
scroll to position [42, 0]
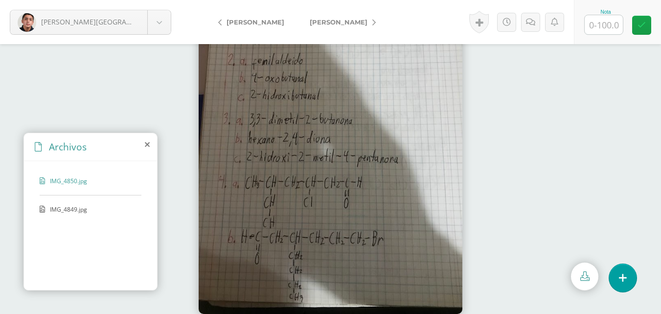
click at [535, 33] on div "Historial de actividad Santiago Martínez ha subido IMG_4849.jpg Sept. 10, 2025,…" at bounding box center [520, 22] width 108 height 44
click at [534, 29] on link at bounding box center [530, 22] width 19 height 19
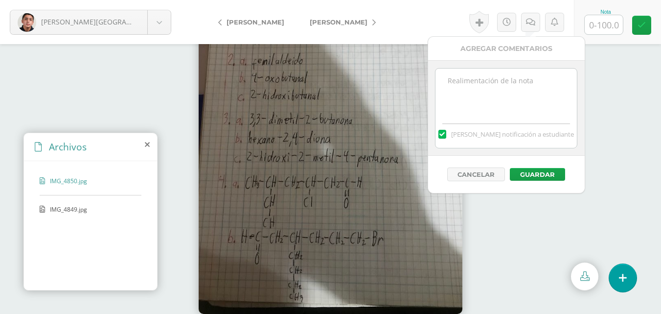
click at [521, 98] on textarea at bounding box center [506, 93] width 141 height 49
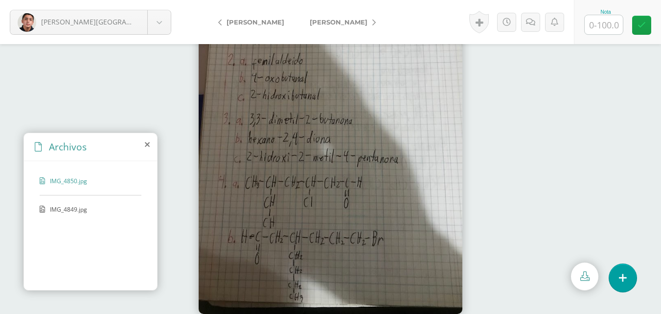
click at [59, 209] on span "IMG_4849.jpg" at bounding box center [90, 209] width 80 height 8
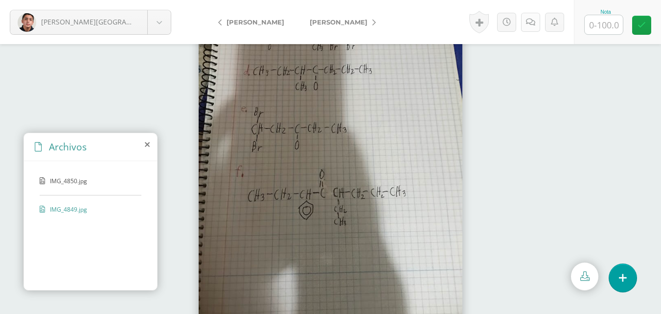
click at [529, 23] on icon at bounding box center [530, 22] width 9 height 8
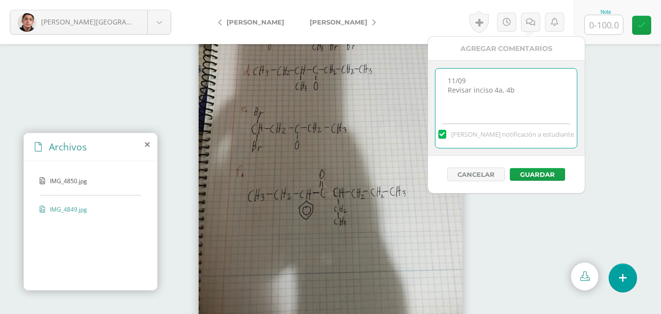
drag, startPoint x: 521, startPoint y: 92, endPoint x: 492, endPoint y: 86, distance: 30.1
click at [492, 86] on textarea "11/09 Revisar inciso 4a, 4b" at bounding box center [506, 93] width 141 height 49
type textarea "11/09 Revisar todos los ejercicios del inciso 4."
click at [610, 28] on input "text" at bounding box center [604, 24] width 38 height 19
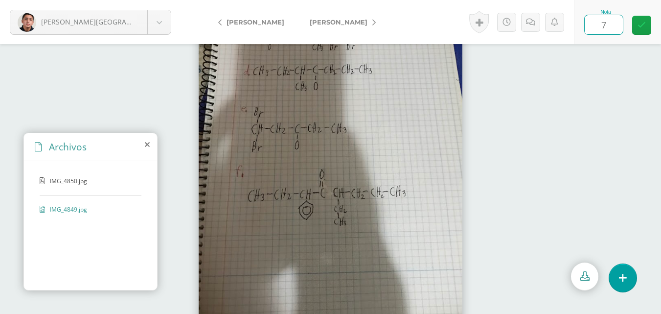
type input "70"
drag, startPoint x: 648, startPoint y: 25, endPoint x: 640, endPoint y: 28, distance: 8.2
click at [648, 26] on link at bounding box center [641, 25] width 19 height 19
click at [535, 22] on icon at bounding box center [534, 22] width 9 height 8
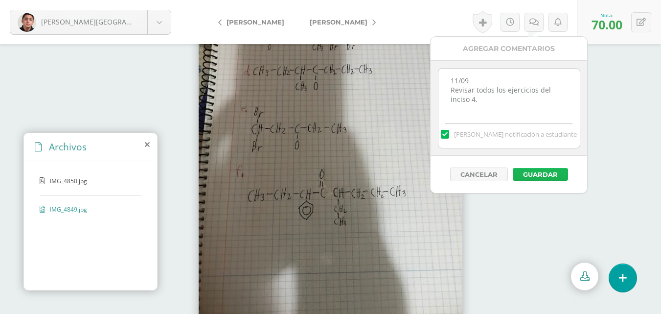
click at [539, 173] on button "Guardar" at bounding box center [540, 174] width 55 height 13
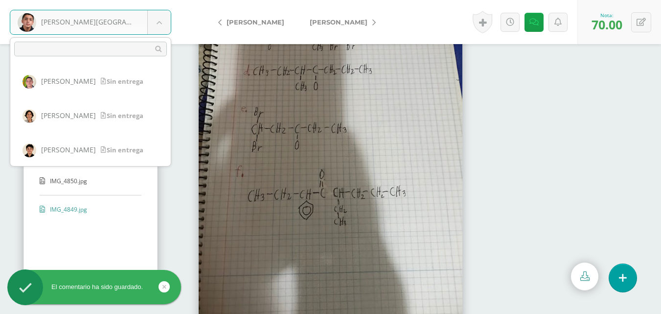
click at [164, 25] on body "El comentario ha sido guardado. Martínez, Santiago Aldana, Carlos Álvarez, Fran…" at bounding box center [330, 157] width 661 height 314
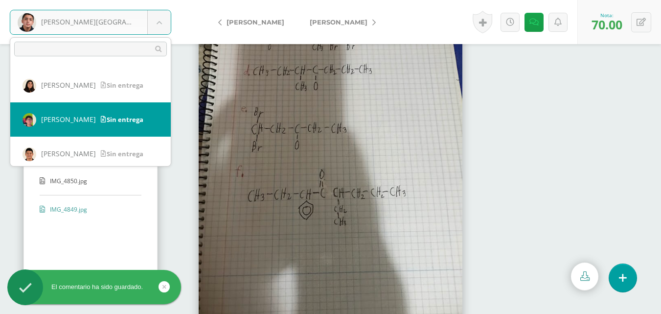
scroll to position [255, 0]
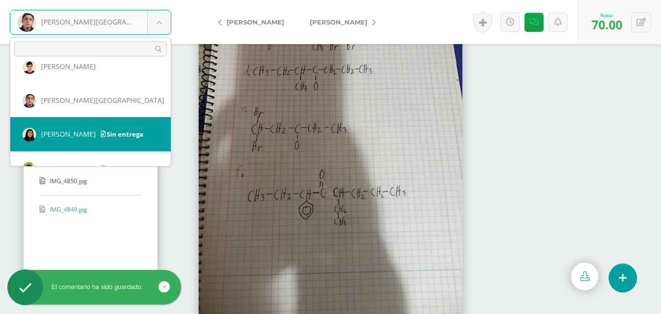
select select "232"
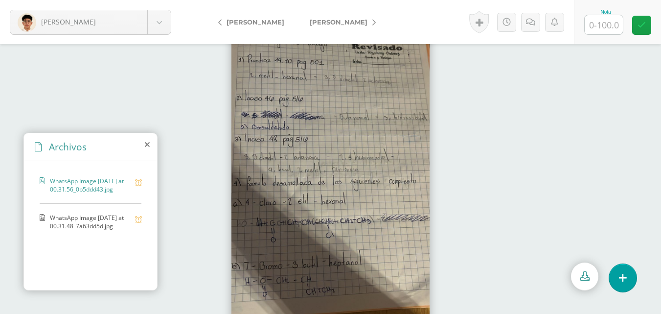
click at [92, 216] on span "WhatsApp Image [DATE] at 00.31.48_7a63dd5d.jpg" at bounding box center [90, 221] width 80 height 17
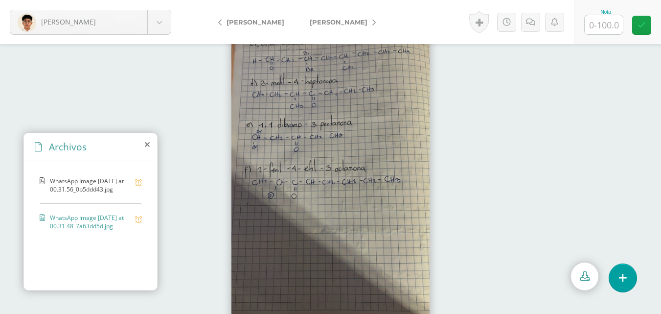
click at [108, 184] on span "WhatsApp Image [DATE] at 00.31.56_0b5ddd43.jpg" at bounding box center [90, 185] width 80 height 17
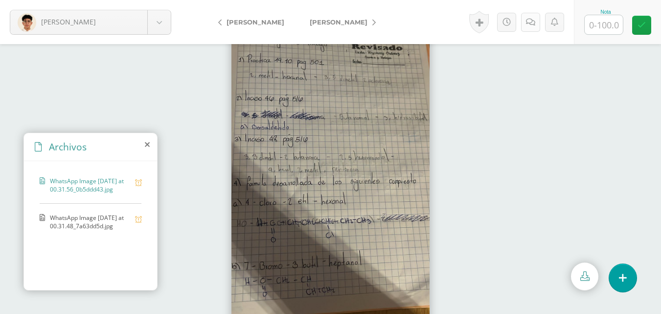
click at [527, 15] on link at bounding box center [530, 22] width 19 height 19
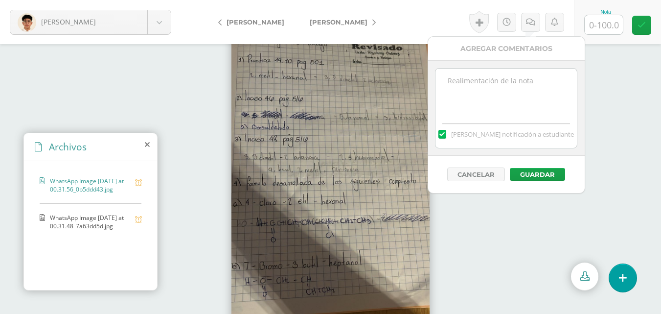
click at [512, 75] on textarea at bounding box center [506, 93] width 141 height 49
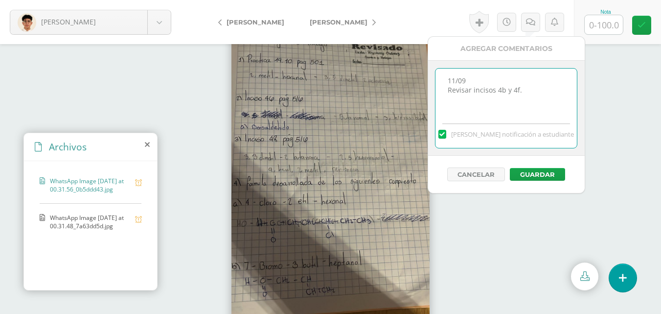
type textarea "11/09 Revisar incisos 4b y 4f."
click at [616, 21] on input "text" at bounding box center [604, 24] width 38 height 19
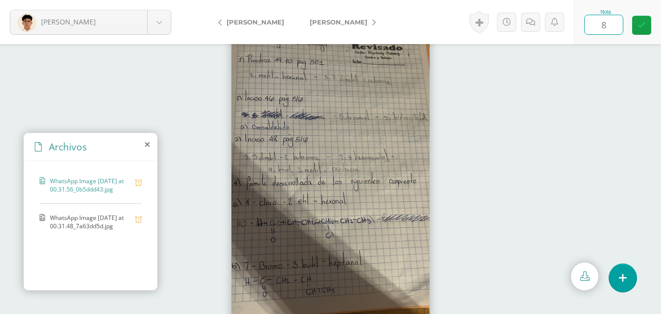
type input "80"
click at [639, 25] on icon at bounding box center [642, 25] width 8 height 8
click at [535, 25] on icon at bounding box center [534, 22] width 9 height 8
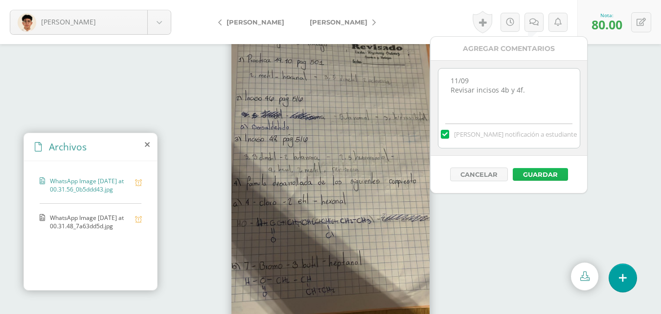
click at [556, 171] on button "Guardar" at bounding box center [540, 174] width 55 height 13
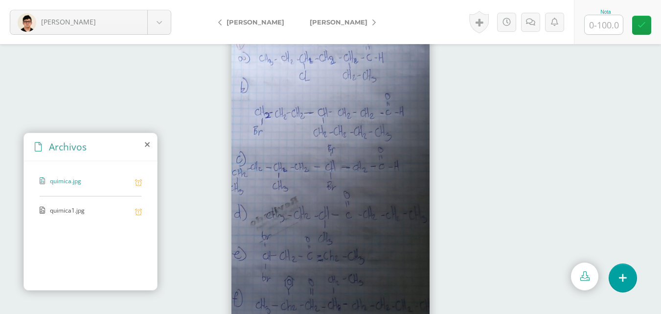
click at [85, 211] on span "quimica1.jpg" at bounding box center [90, 210] width 80 height 9
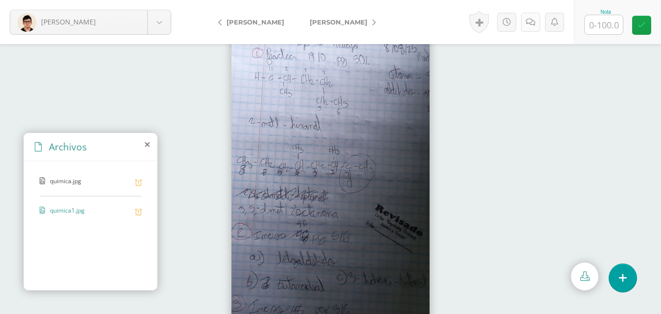
click at [527, 27] on link at bounding box center [530, 22] width 19 height 19
click at [618, 30] on input "text" at bounding box center [604, 24] width 38 height 19
drag, startPoint x: 643, startPoint y: 29, endPoint x: 545, endPoint y: 19, distance: 98.4
click at [641, 29] on icon at bounding box center [642, 25] width 8 height 8
type input "90"
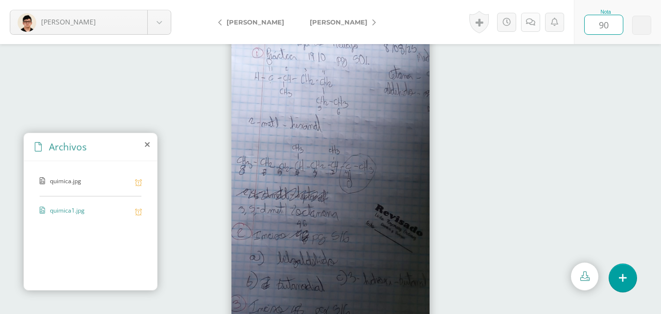
click at [533, 18] on icon at bounding box center [530, 22] width 9 height 8
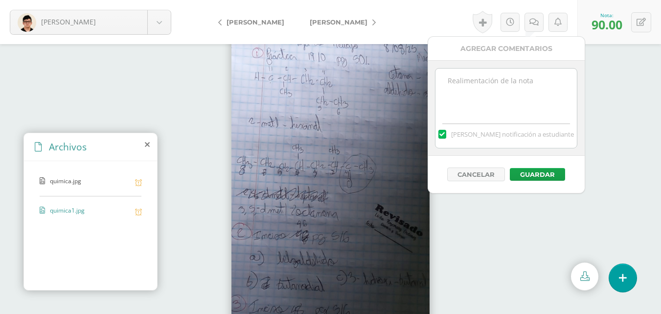
click at [532, 90] on textarea at bounding box center [506, 93] width 141 height 49
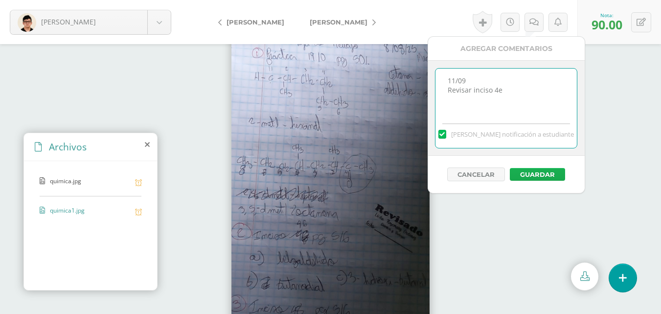
type textarea "11/09 Revisar inciso 4e"
click at [541, 170] on button "Guardar" at bounding box center [537, 174] width 55 height 13
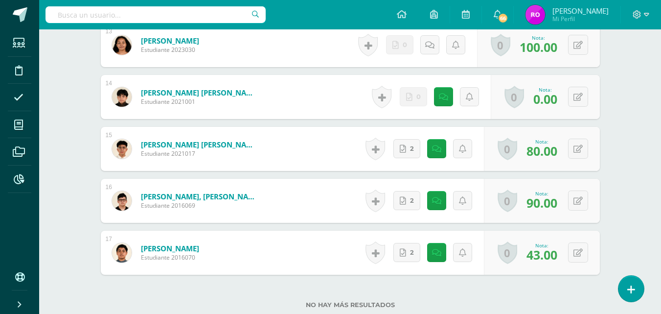
scroll to position [1022, 0]
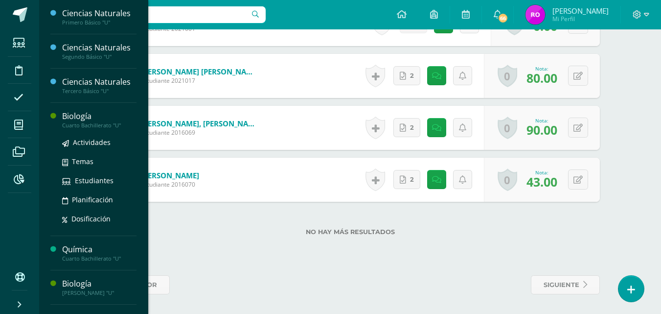
click at [71, 113] on div "Biología" at bounding box center [99, 116] width 74 height 11
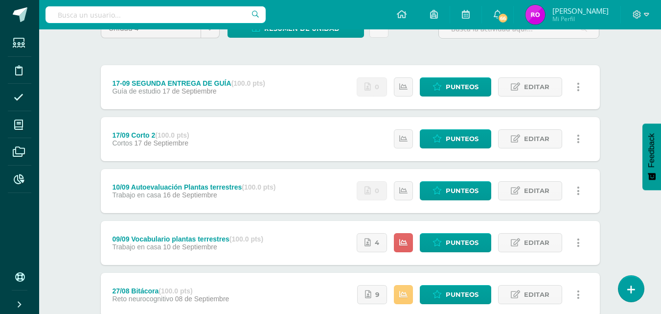
scroll to position [147, 0]
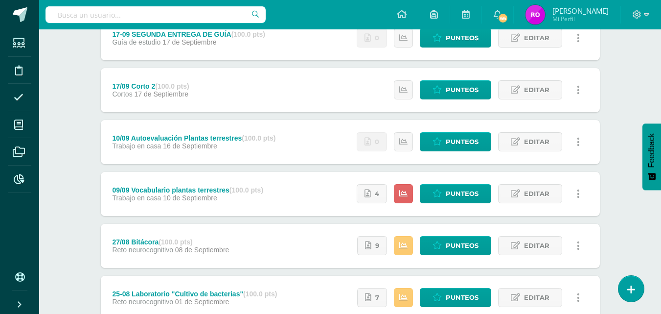
click at [156, 246] on span "Reto neurocognitivo" at bounding box center [142, 250] width 61 height 8
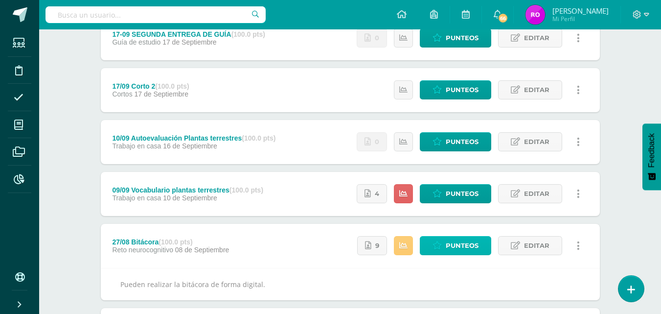
click at [449, 247] on span "Punteos" at bounding box center [462, 245] width 33 height 18
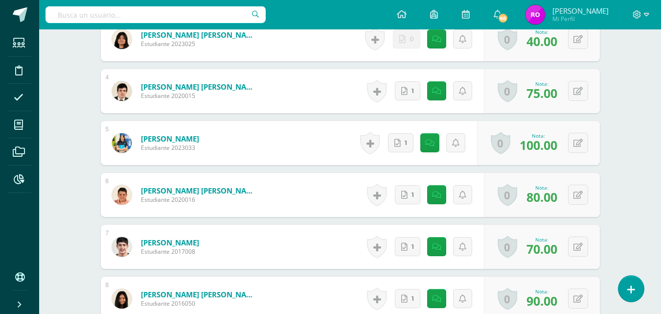
scroll to position [583, 0]
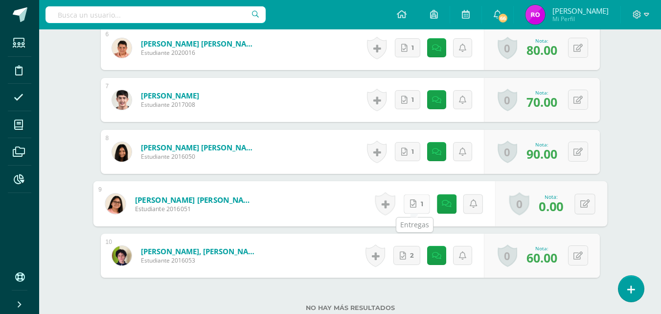
click at [411, 204] on icon at bounding box center [413, 203] width 6 height 8
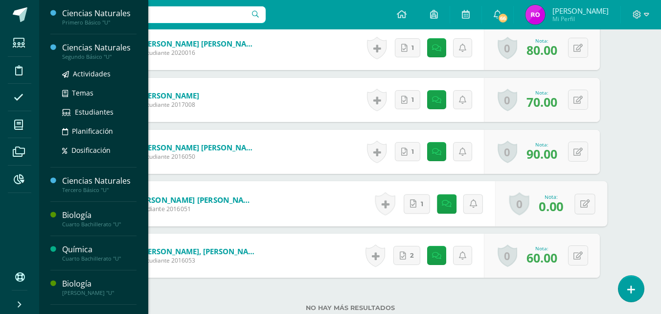
click at [79, 49] on div "Ciencias Naturales" at bounding box center [99, 47] width 74 height 11
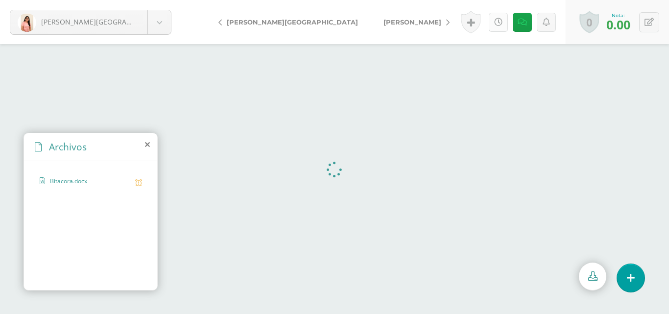
click at [498, 31] on link at bounding box center [498, 22] width 19 height 19
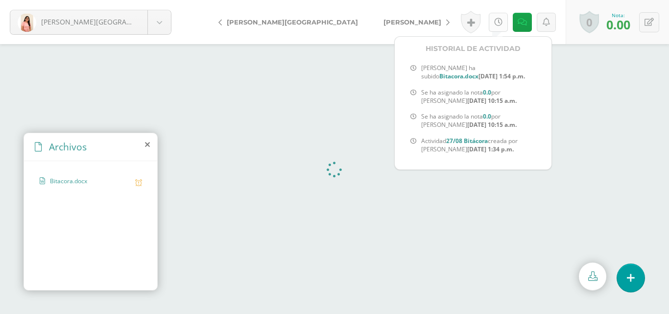
click at [502, 27] on link at bounding box center [498, 22] width 19 height 19
click at [499, 23] on icon at bounding box center [498, 22] width 8 height 8
click at [404, 26] on form "[PERSON_NAME][GEOGRAPHIC_DATA] [PERSON_NAME] [PERSON_NAME] [PERSON_NAME] [PERSO…" at bounding box center [334, 22] width 669 height 44
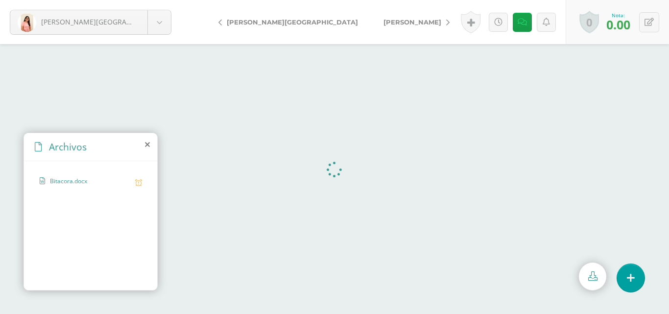
click at [91, 184] on span "Bitacora.docx" at bounding box center [90, 181] width 80 height 9
click at [79, 184] on span "Bitacora.docx" at bounding box center [90, 181] width 80 height 9
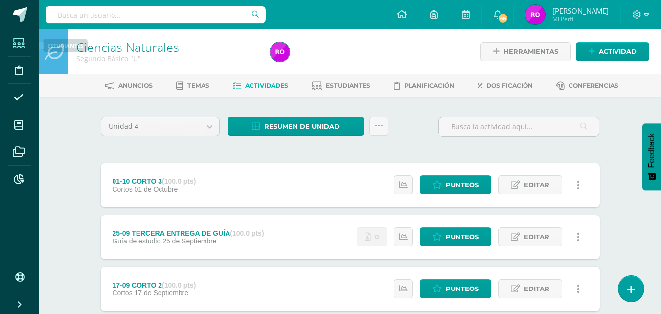
click at [14, 43] on icon at bounding box center [19, 43] width 12 height 10
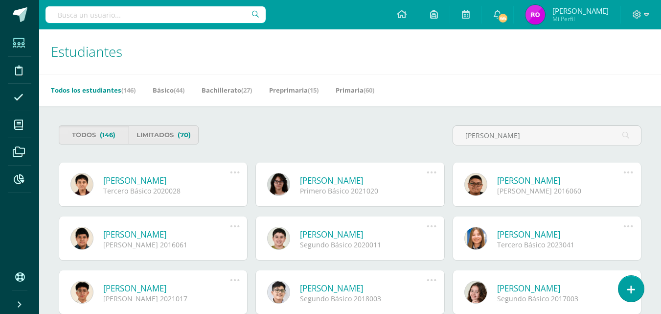
type input "andres"
click at [124, 177] on link "[PERSON_NAME]" at bounding box center [166, 180] width 127 height 11
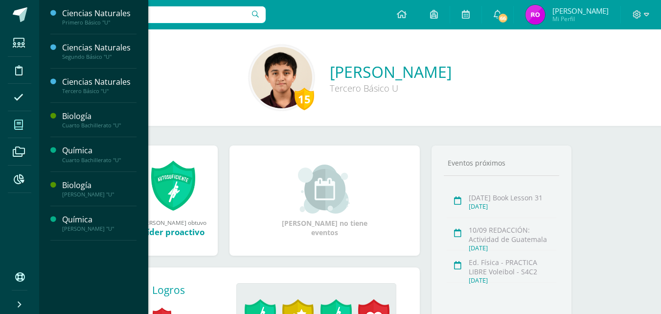
click at [12, 131] on span at bounding box center [19, 125] width 22 height 22
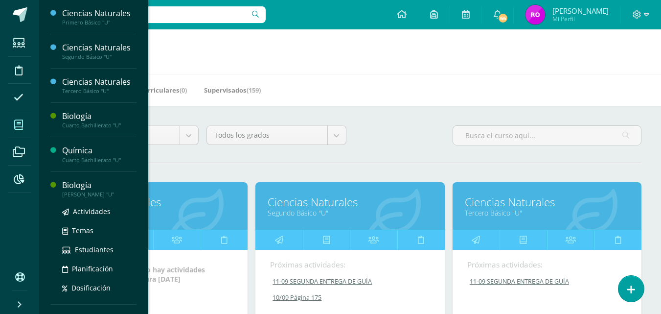
scroll to position [25, 0]
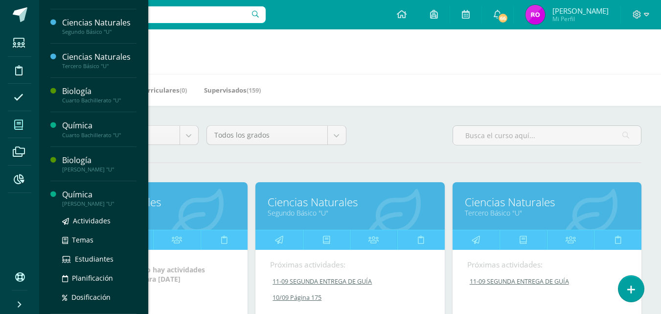
click at [92, 202] on div "[PERSON_NAME] "U"" at bounding box center [99, 203] width 74 height 7
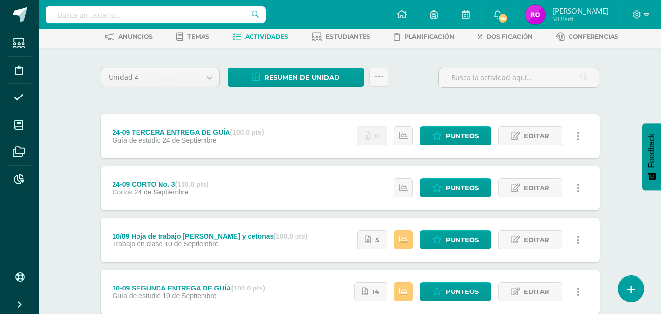
scroll to position [98, 0]
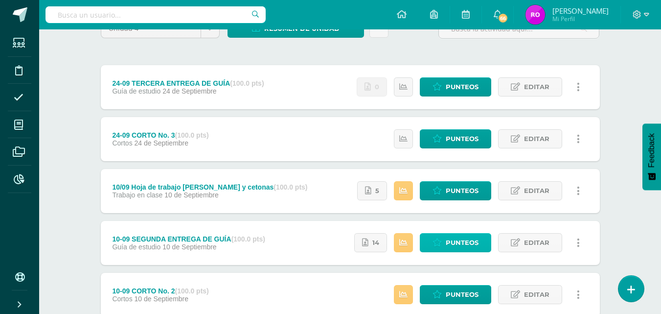
click at [458, 238] on span "Punteos" at bounding box center [462, 243] width 33 height 18
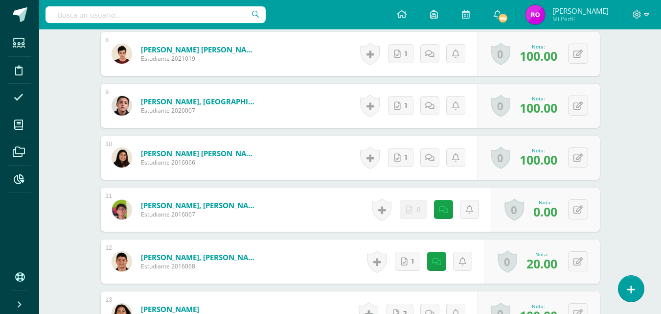
scroll to position [770, 0]
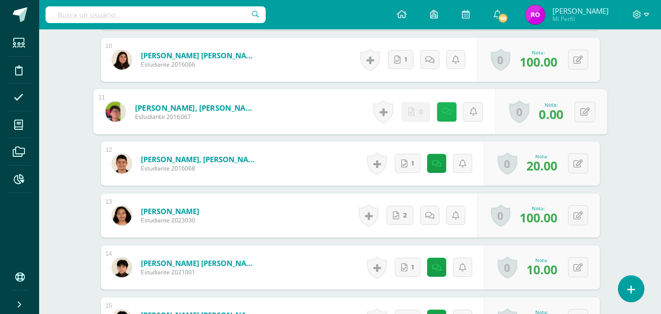
click at [443, 108] on icon at bounding box center [447, 111] width 10 height 8
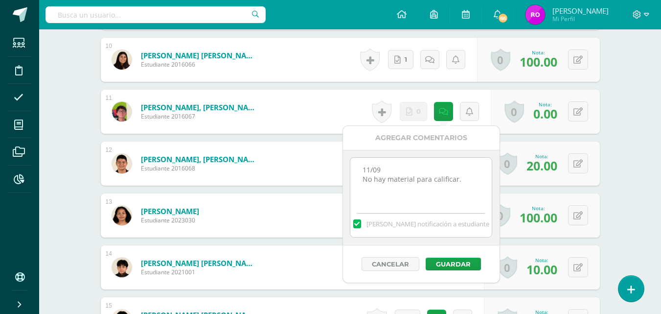
drag, startPoint x: 462, startPoint y: 176, endPoint x: 360, endPoint y: 180, distance: 102.4
click at [360, 180] on textarea "11/09 No hay material para calificar." at bounding box center [421, 182] width 141 height 49
click at [458, 263] on button "Guardar" at bounding box center [453, 264] width 55 height 13
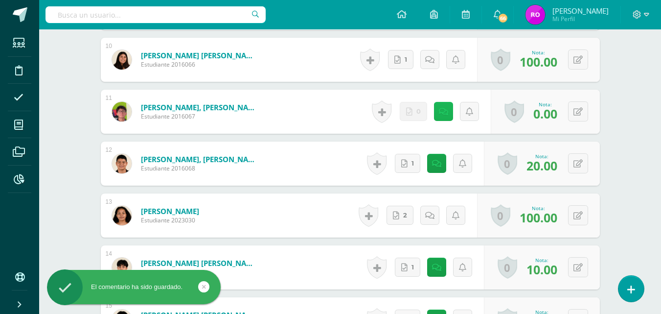
click at [445, 112] on icon at bounding box center [443, 112] width 9 height 8
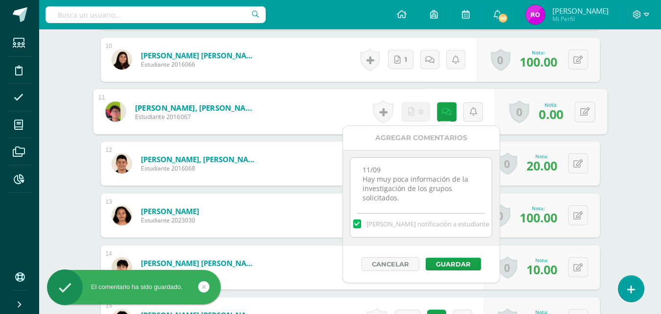
click at [442, 200] on textarea "11/09 No hay material para calificar." at bounding box center [421, 182] width 141 height 49
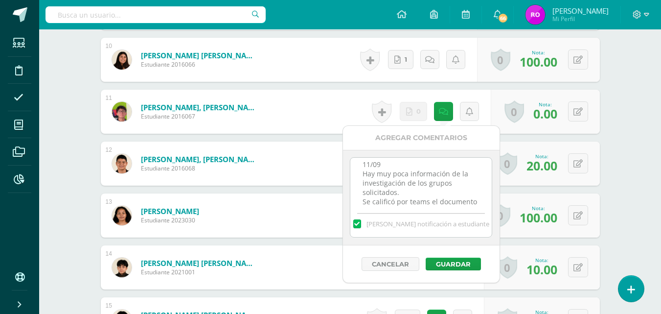
scroll to position [15, 0]
type textarea "11/09 Hay muy poca información de la investigación de los grupos solicitados. S…"
click at [452, 265] on button "Guardar" at bounding box center [453, 264] width 55 height 13
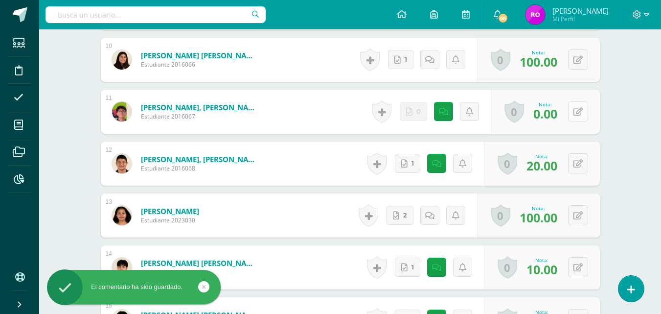
click at [575, 113] on button at bounding box center [578, 111] width 20 height 20
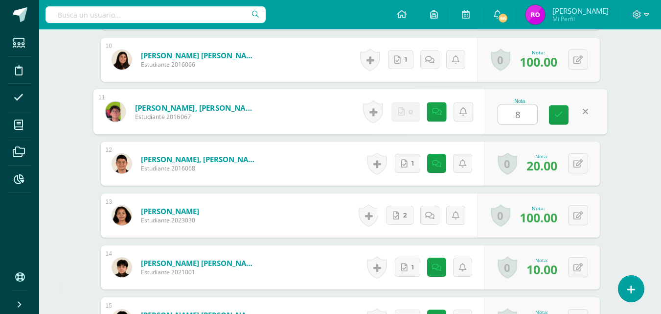
type input "85"
click at [562, 117] on icon at bounding box center [559, 115] width 9 height 8
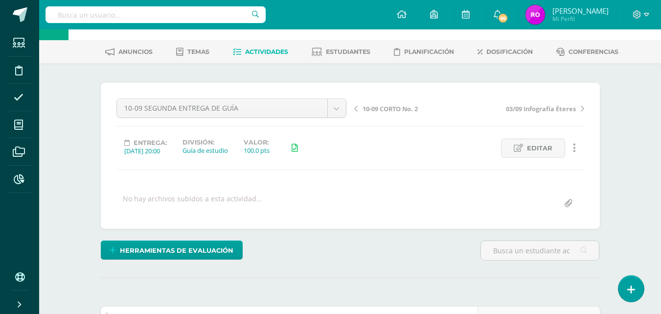
scroll to position [0, 0]
